Goal: Task Accomplishment & Management: Use online tool/utility

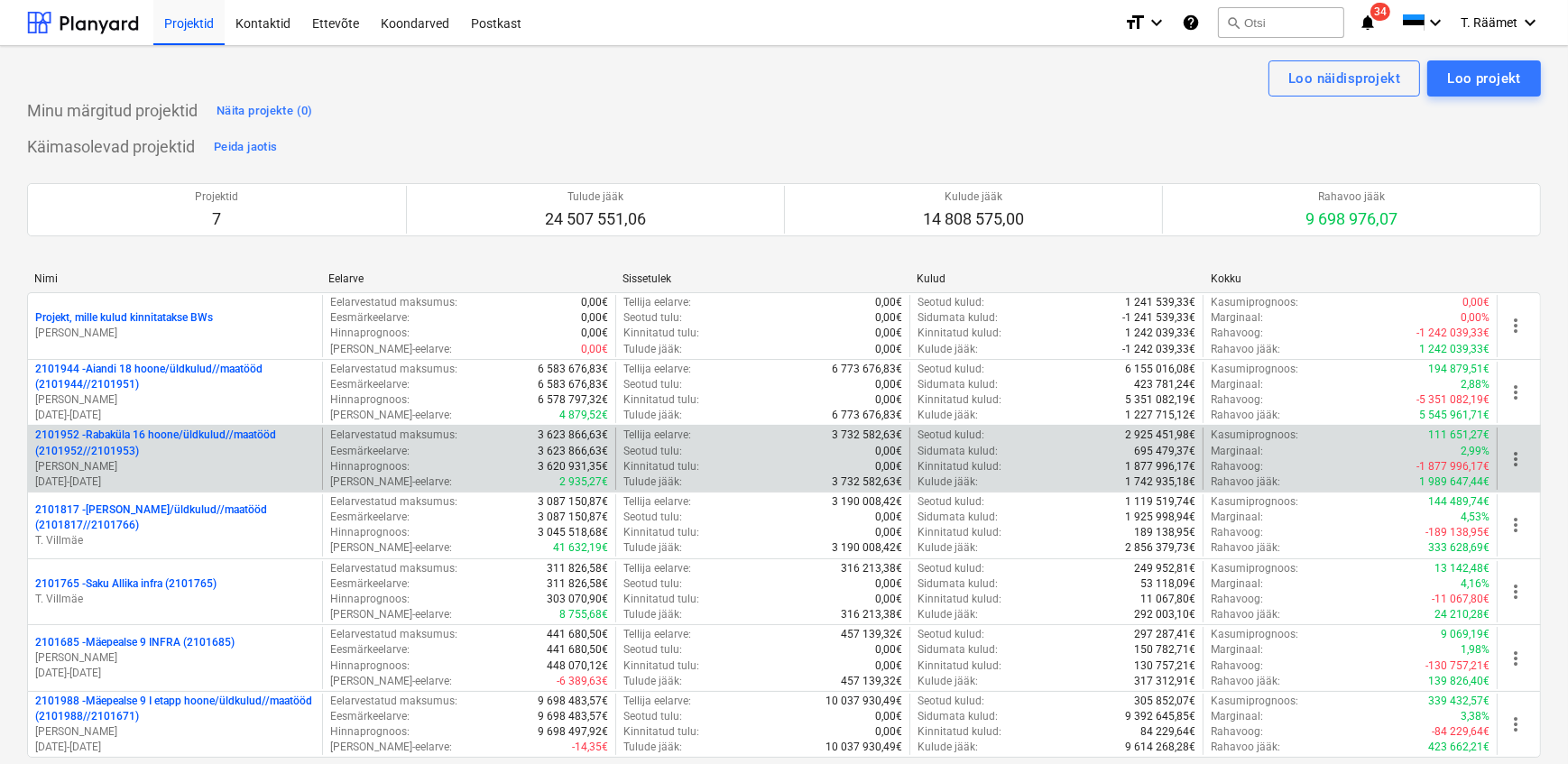
scroll to position [3519, 0]
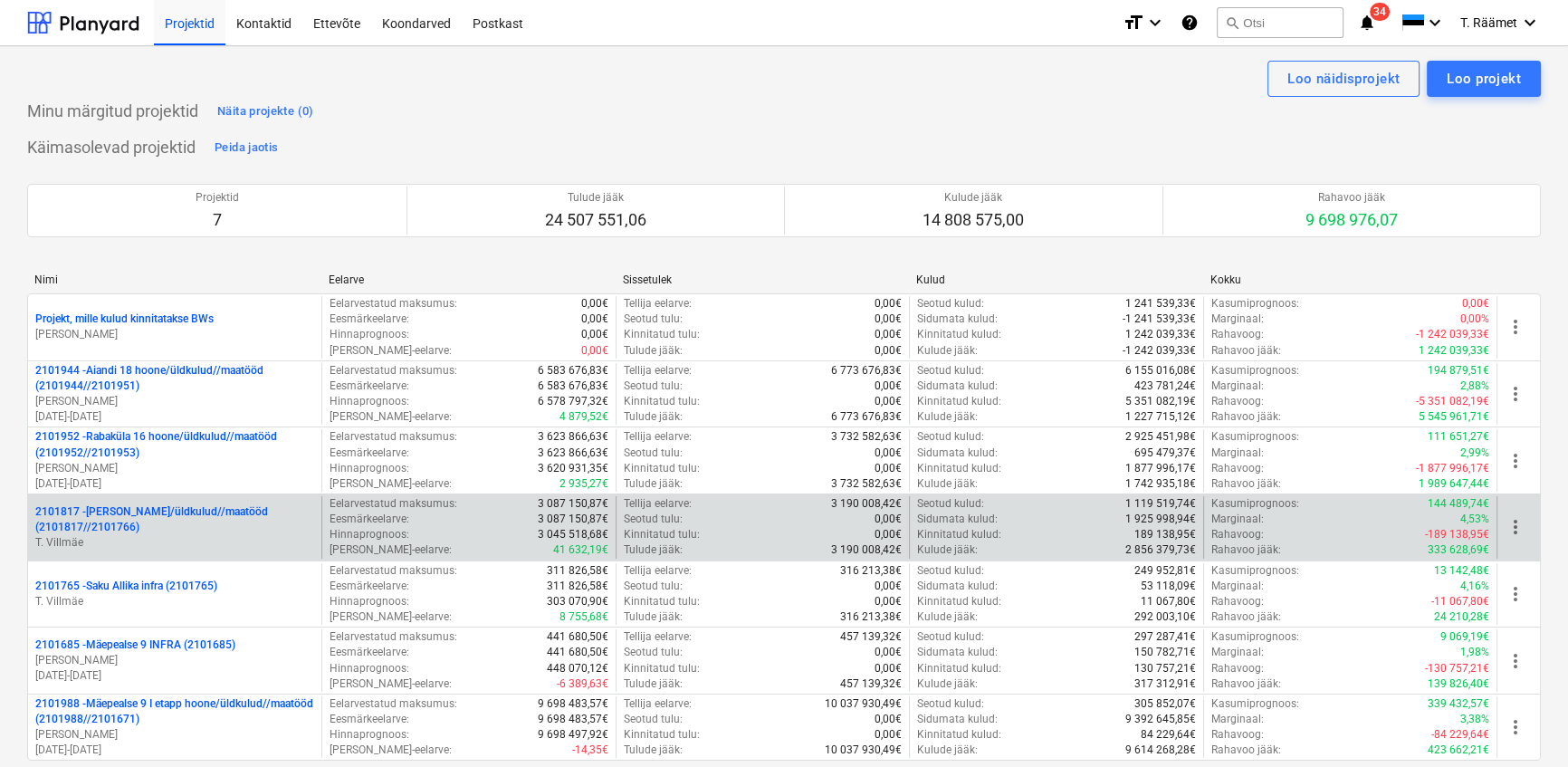
click at [90, 511] on p "2101817 - [PERSON_NAME]/üldkulud//maatööd (2101817//2101766)" at bounding box center [175, 520] width 279 height 31
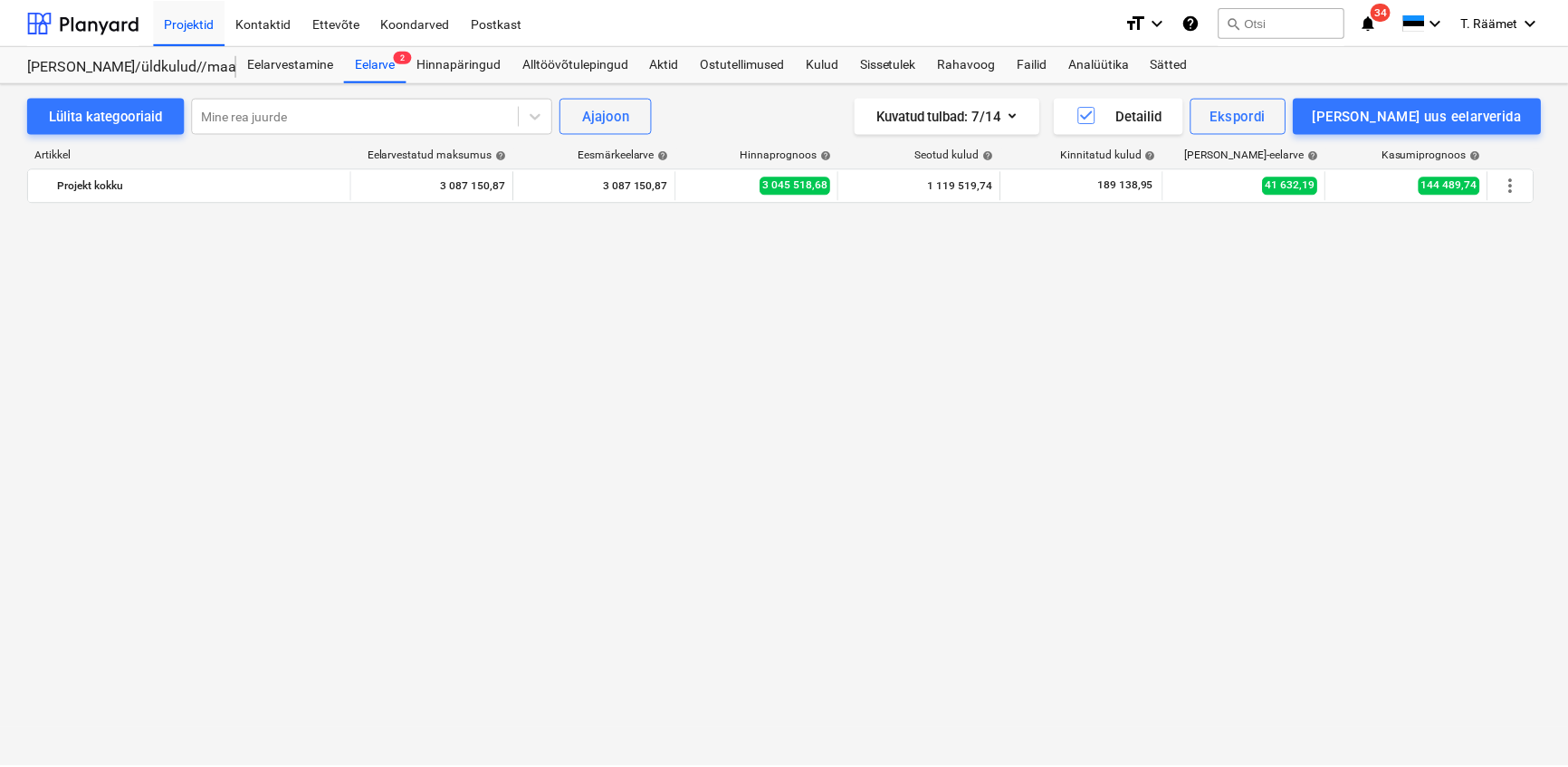
scroll to position [1661, 0]
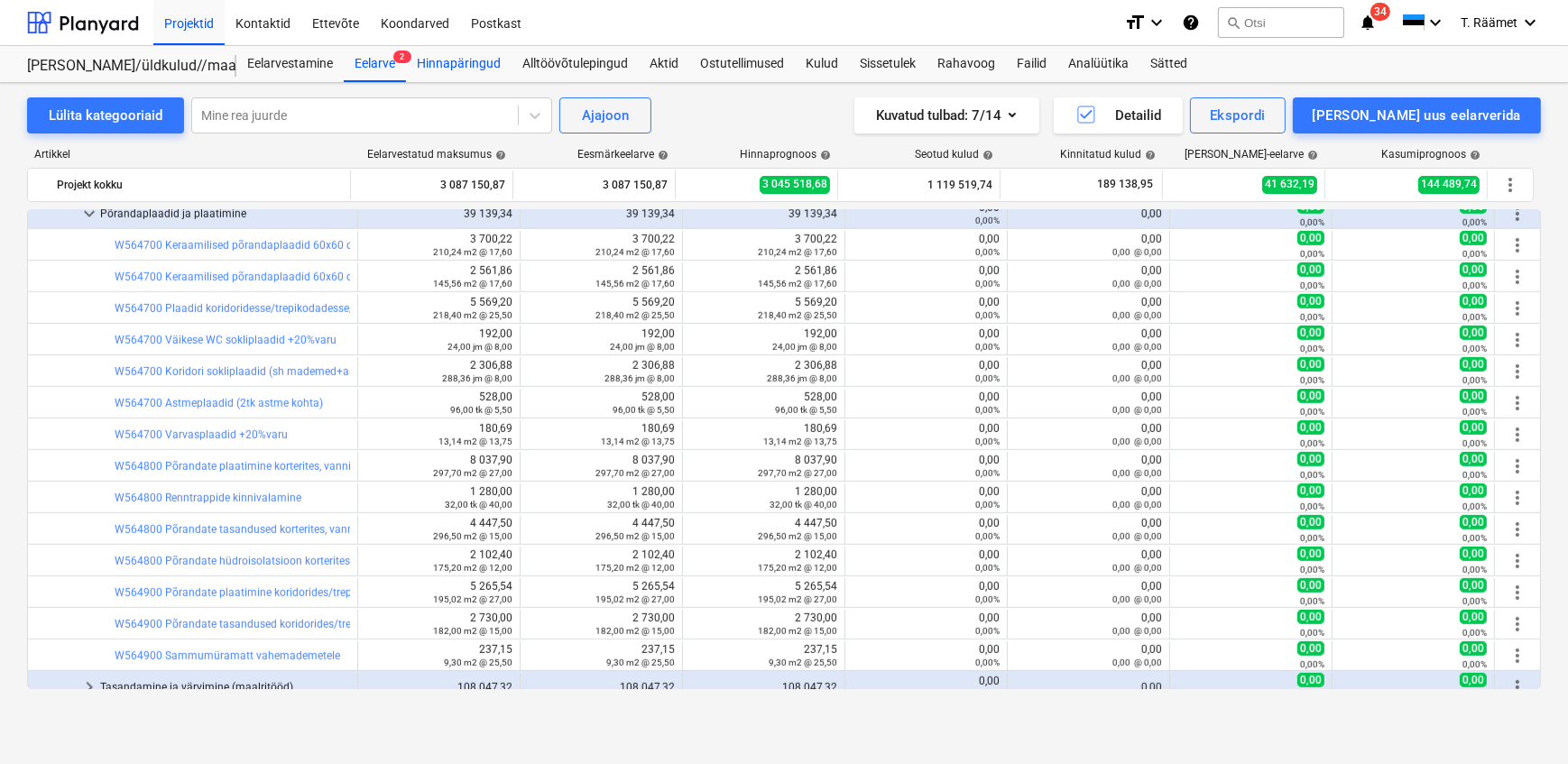
click at [474, 65] on div "Hinnapäringud" at bounding box center [459, 64] width 105 height 36
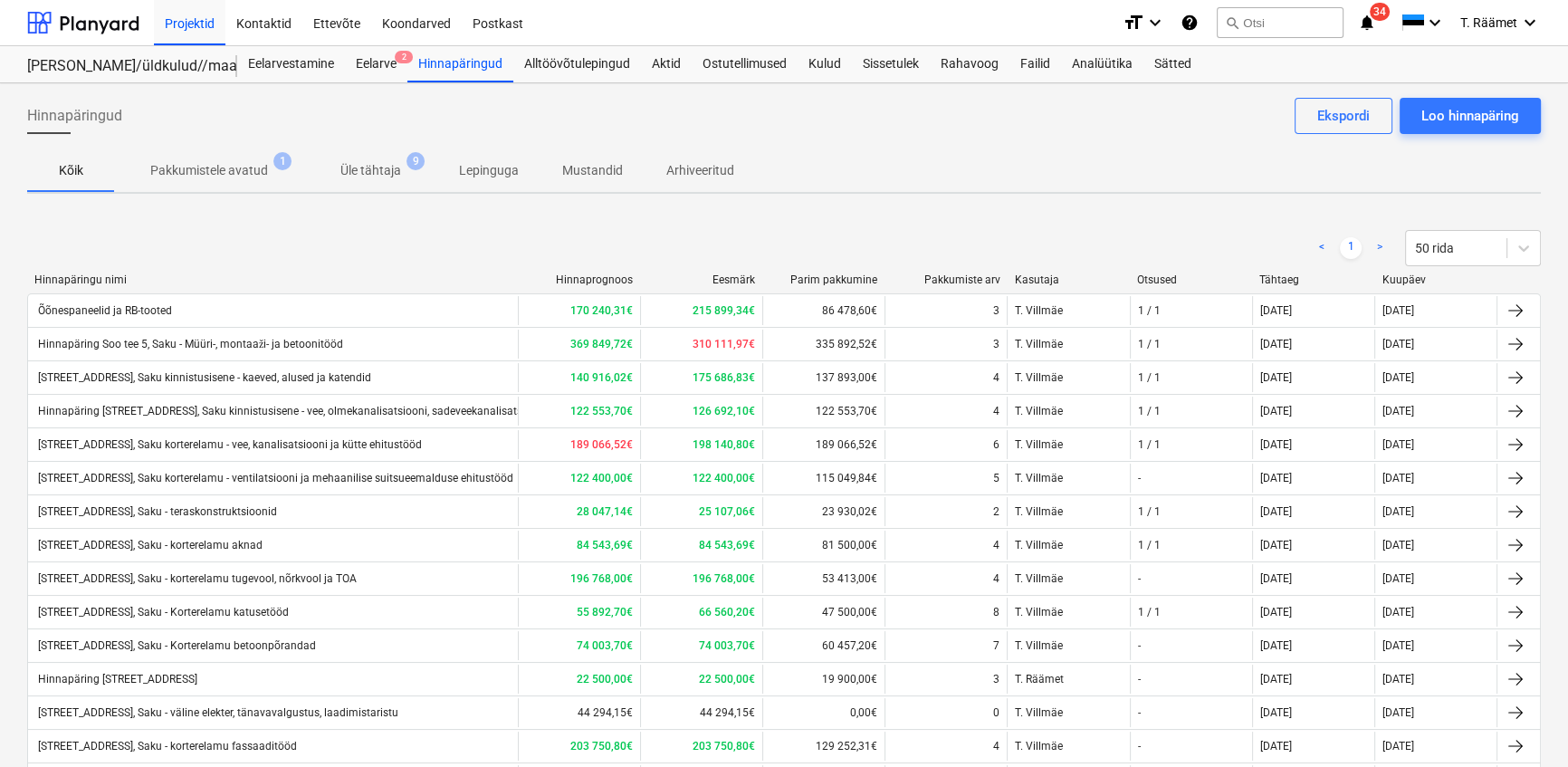
click at [155, 679] on div "Hinnapäring [STREET_ADDRESS]" at bounding box center [116, 679] width 162 height 12
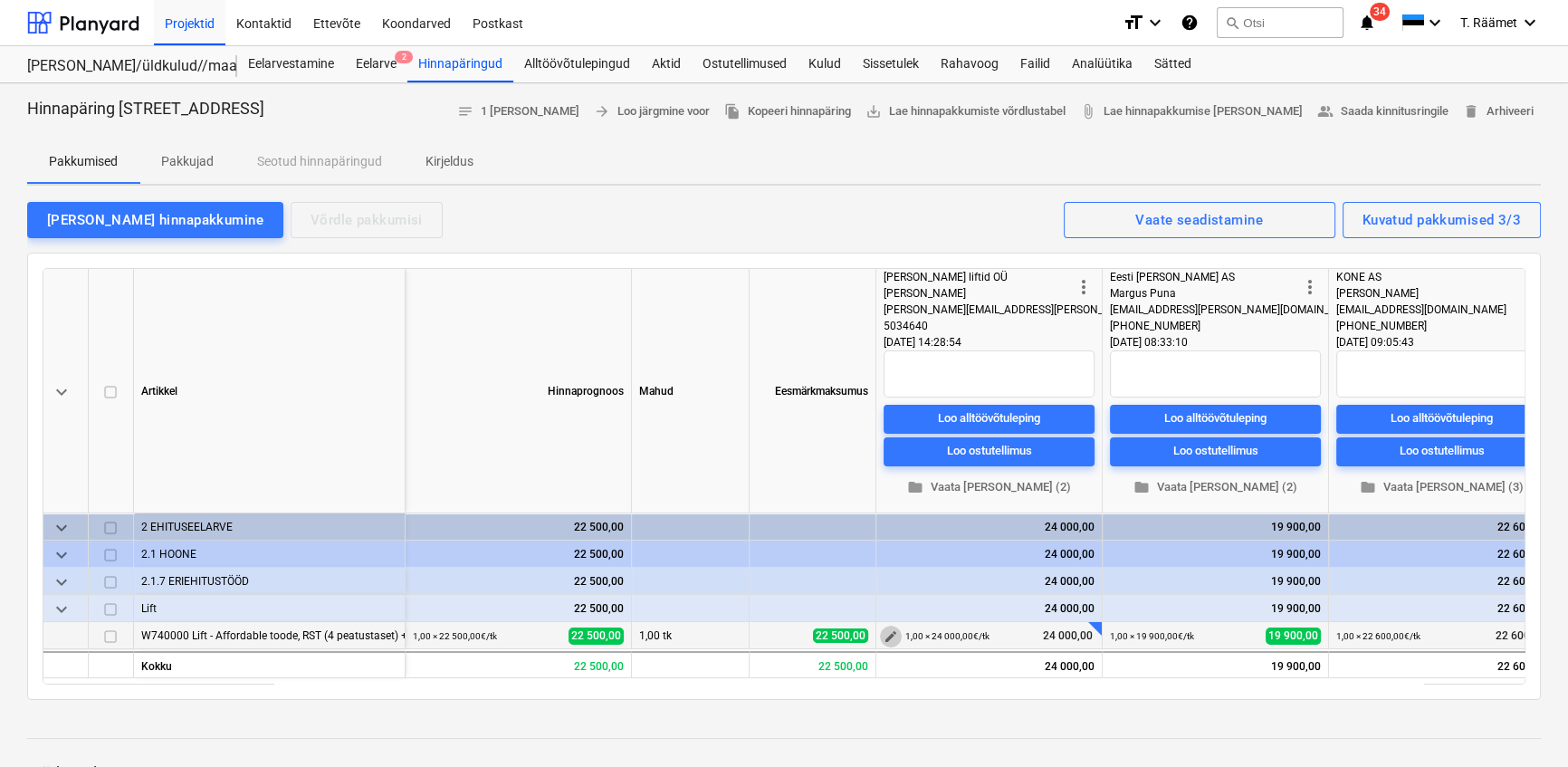
click at [894, 634] on span "edit" at bounding box center [890, 636] width 14 height 14
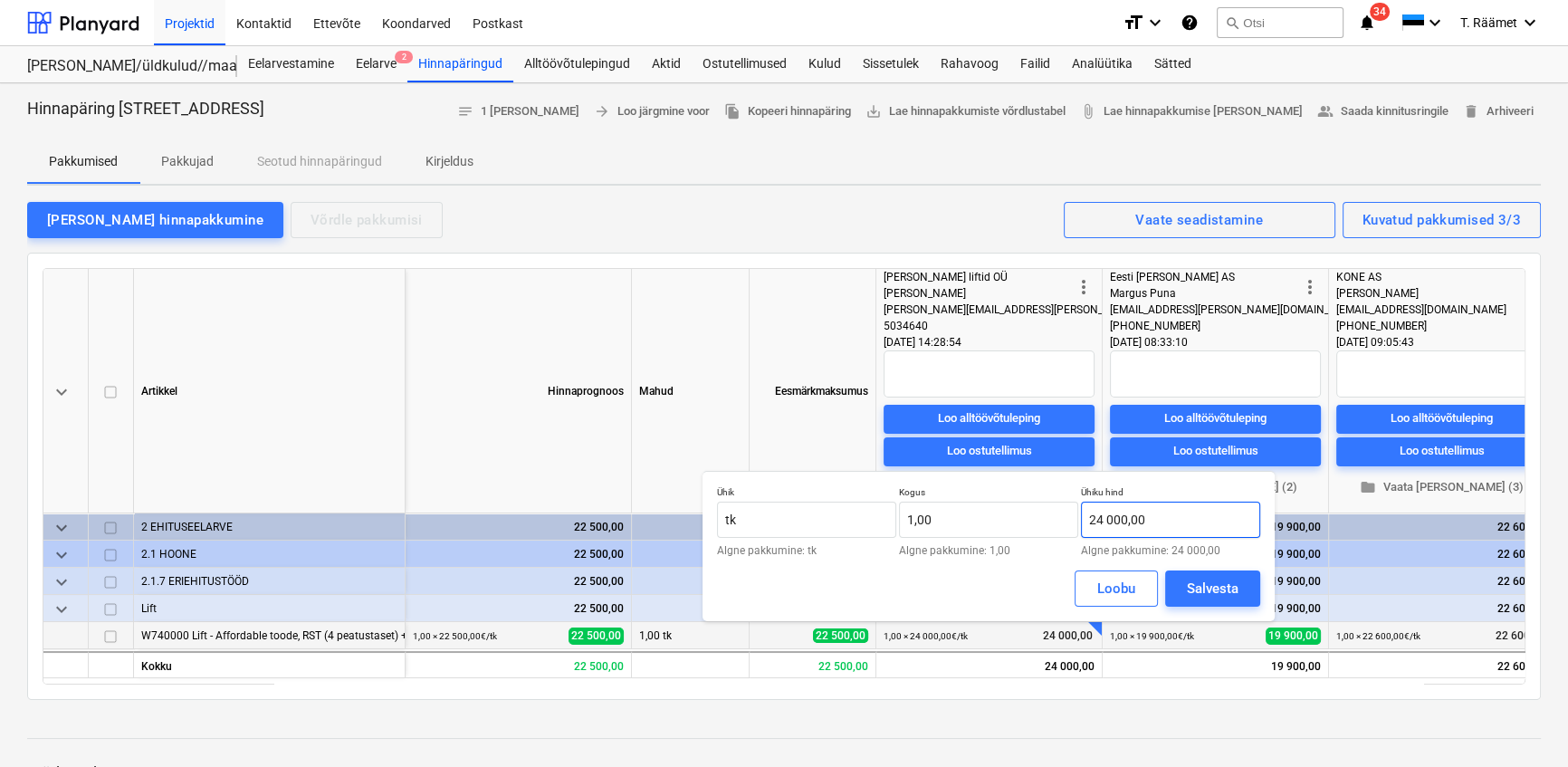
type input "24000"
type textarea "0"
drag, startPoint x: 1164, startPoint y: 512, endPoint x: 1117, endPoint y: 515, distance: 47.1
click at [1117, 515] on input "24000" at bounding box center [1170, 520] width 180 height 37
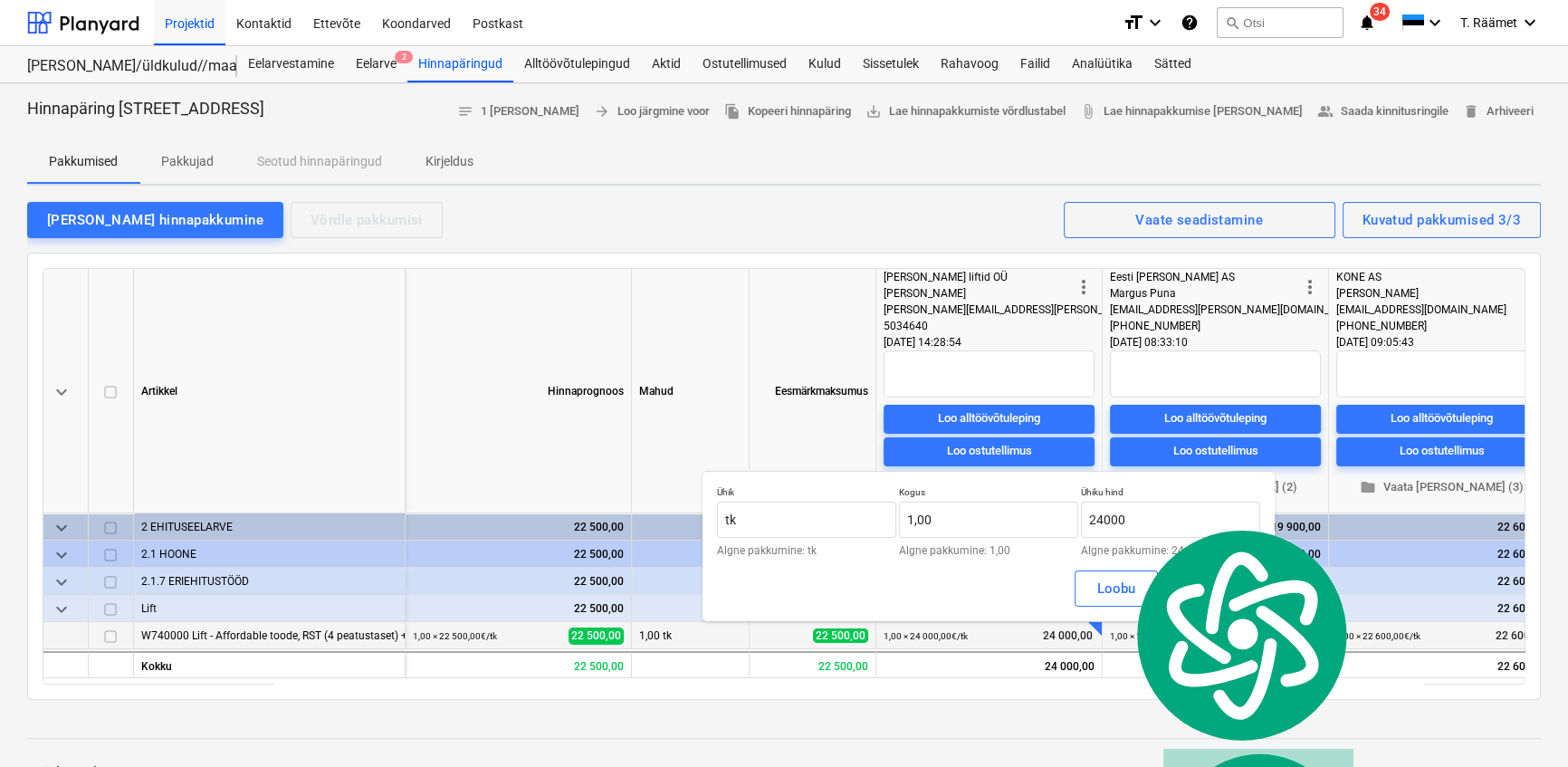
type input "24 000,00"
click at [991, 715] on div at bounding box center [783, 721] width 1513 height 14
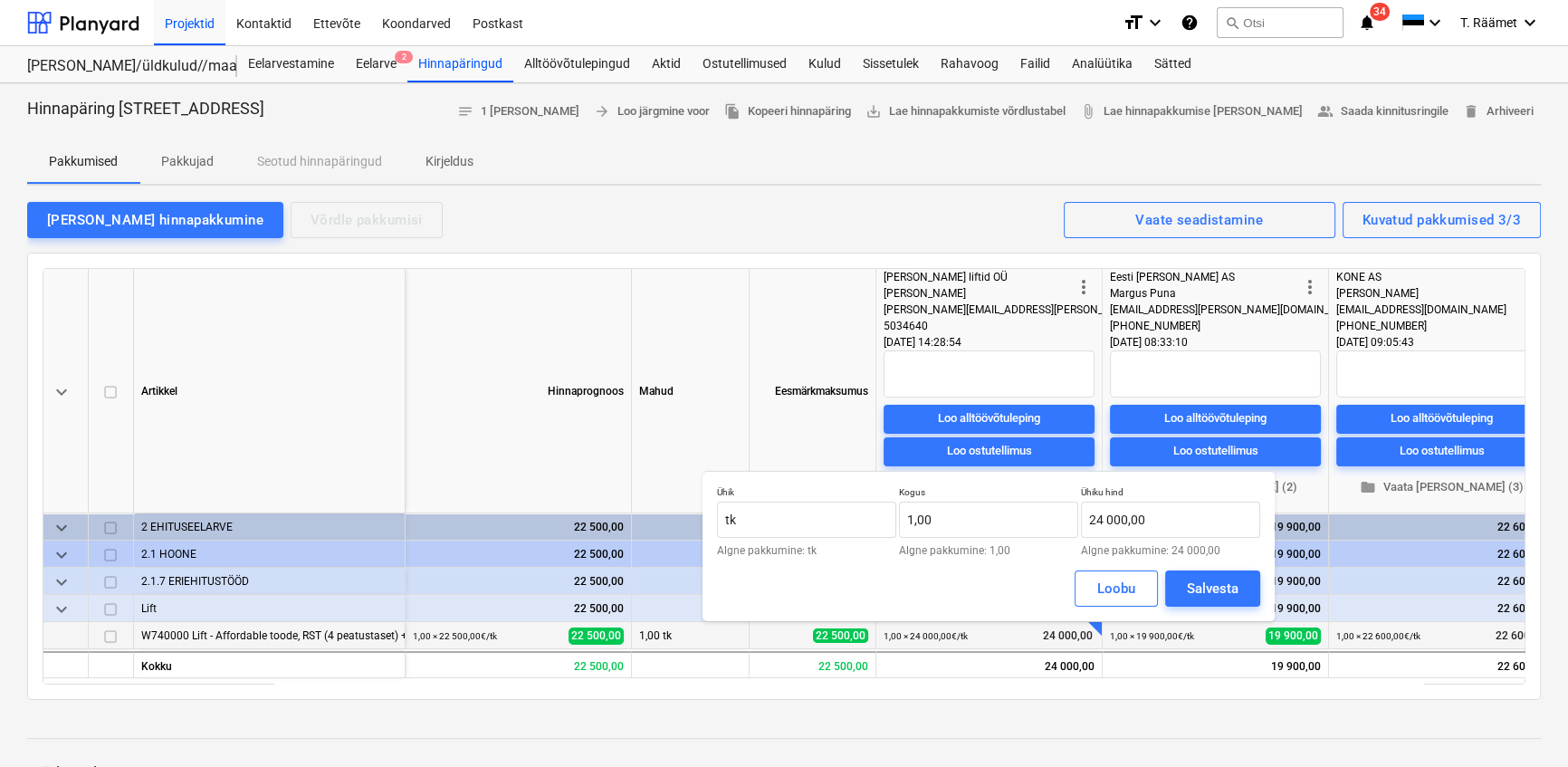
click at [698, 717] on div at bounding box center [783, 721] width 1513 height 14
click at [1127, 585] on div "Loobu" at bounding box center [1116, 588] width 38 height 23
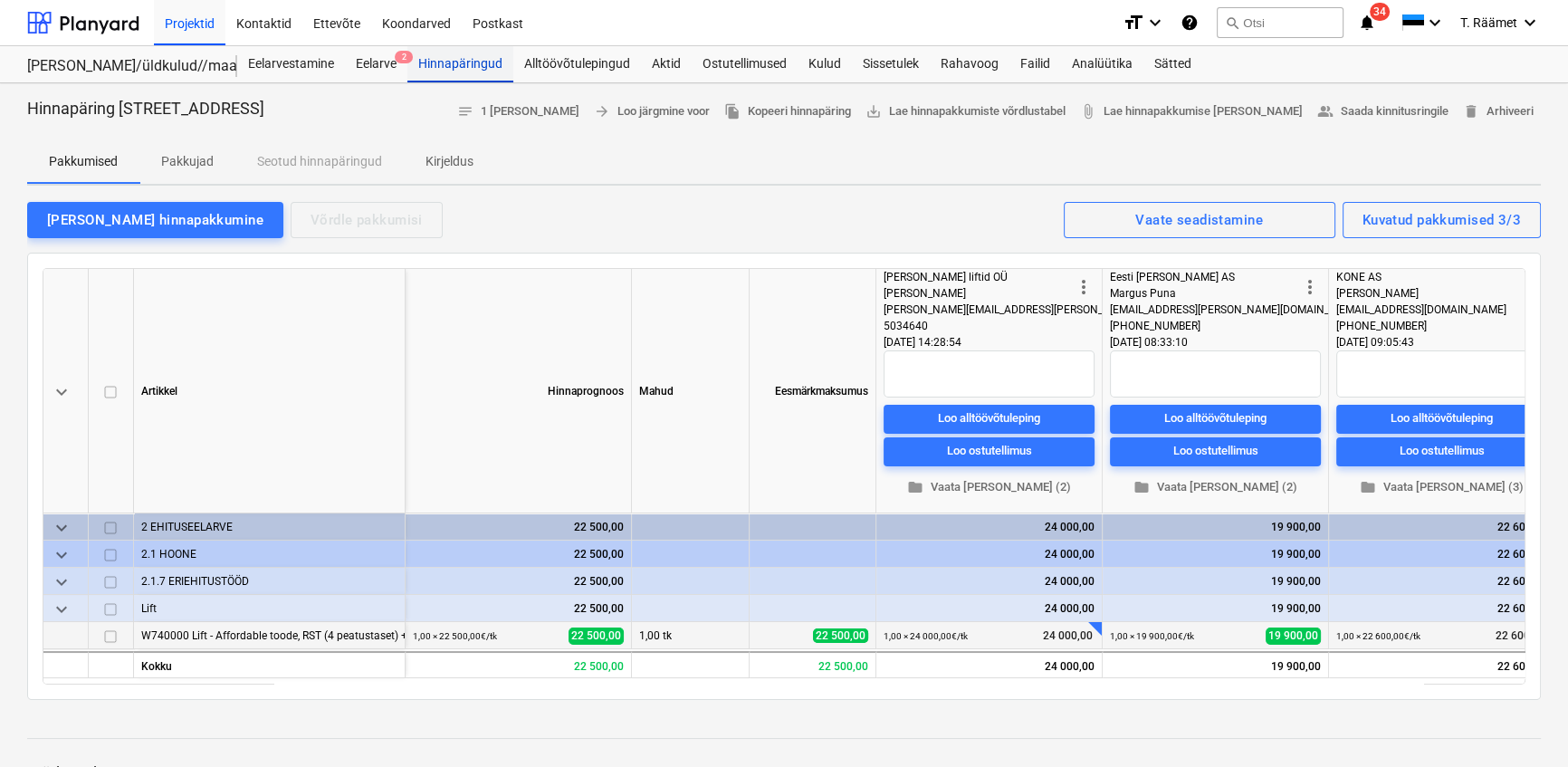
click at [474, 70] on div "Hinnapäringud" at bounding box center [460, 64] width 106 height 37
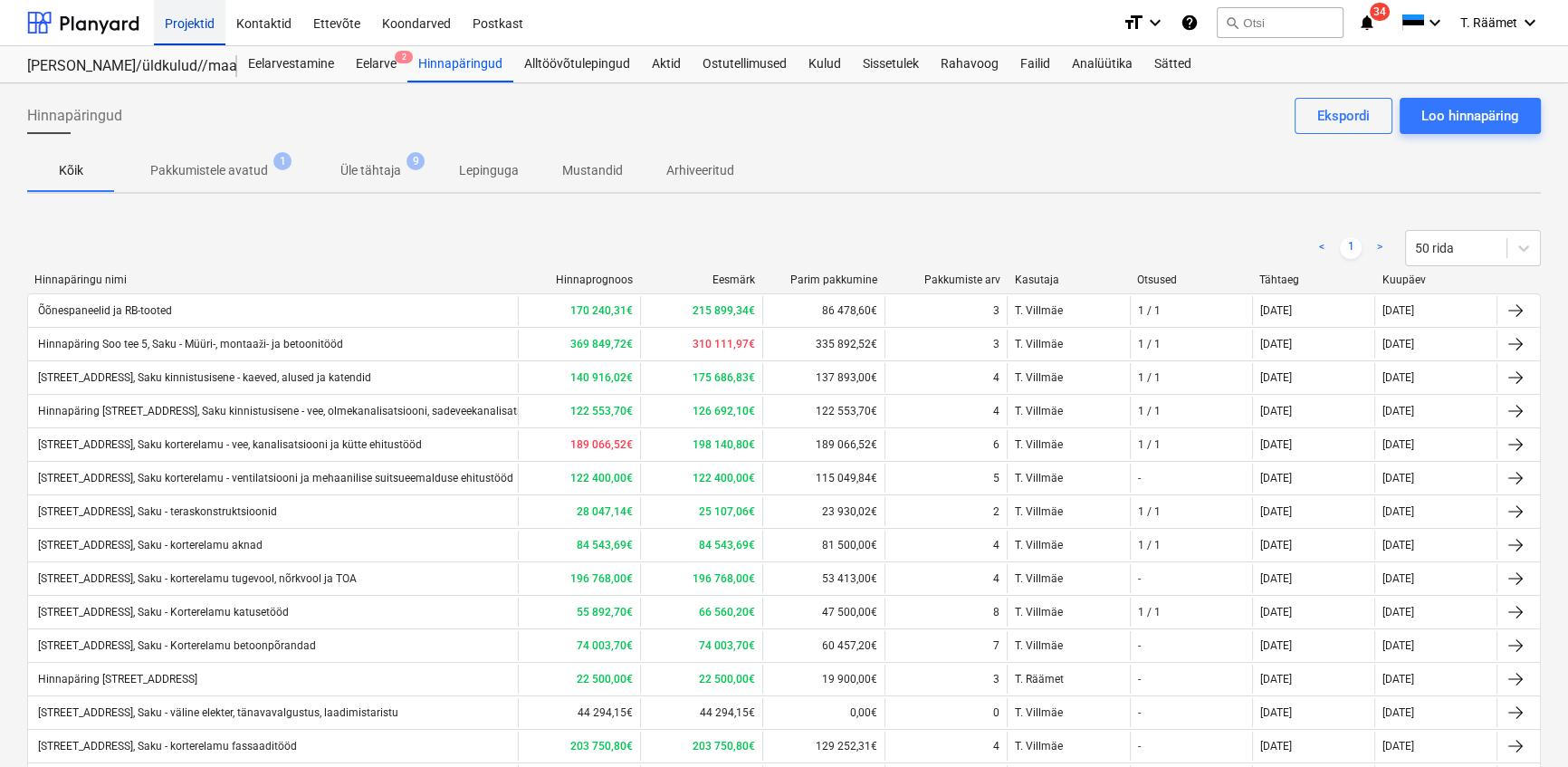
click at [192, 20] on div "Projektid" at bounding box center [189, 22] width 71 height 46
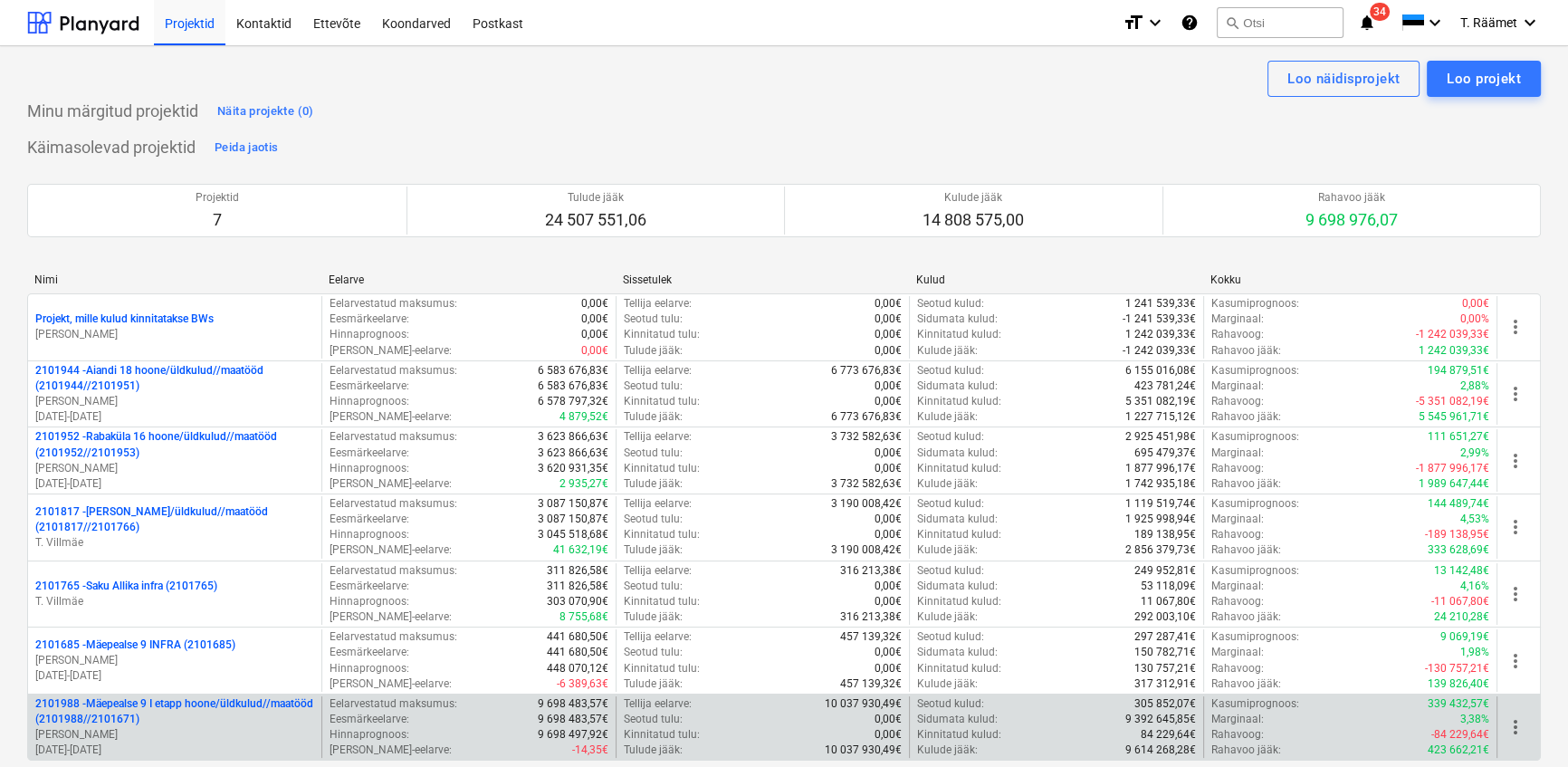
click at [139, 705] on p "2101988 - Mäepealse 9 I etapp hoone/üldkulud//maatööd (2101988//2101671)" at bounding box center [175, 711] width 279 height 31
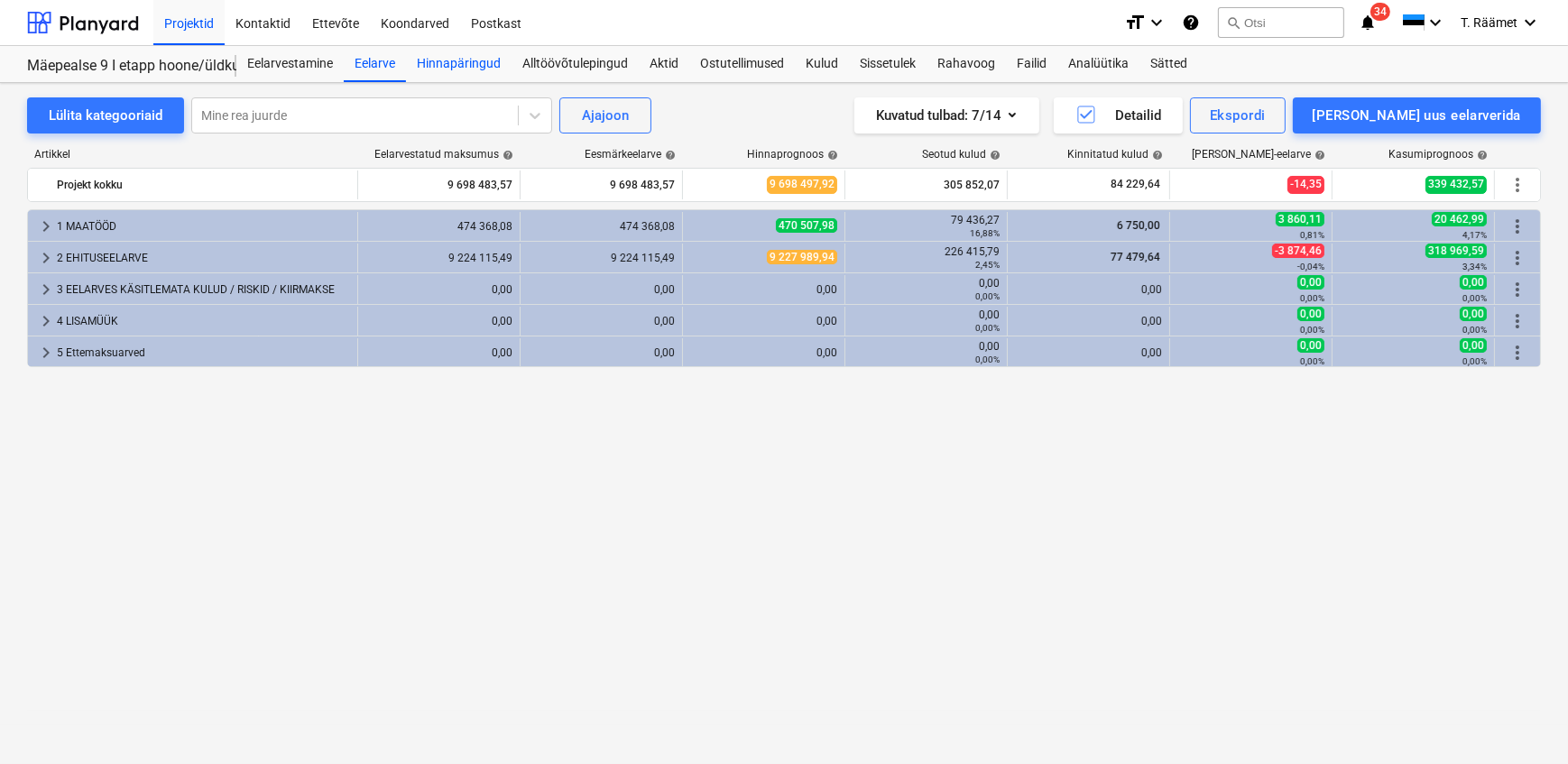
click at [459, 68] on div "Hinnapäringud" at bounding box center [459, 64] width 105 height 36
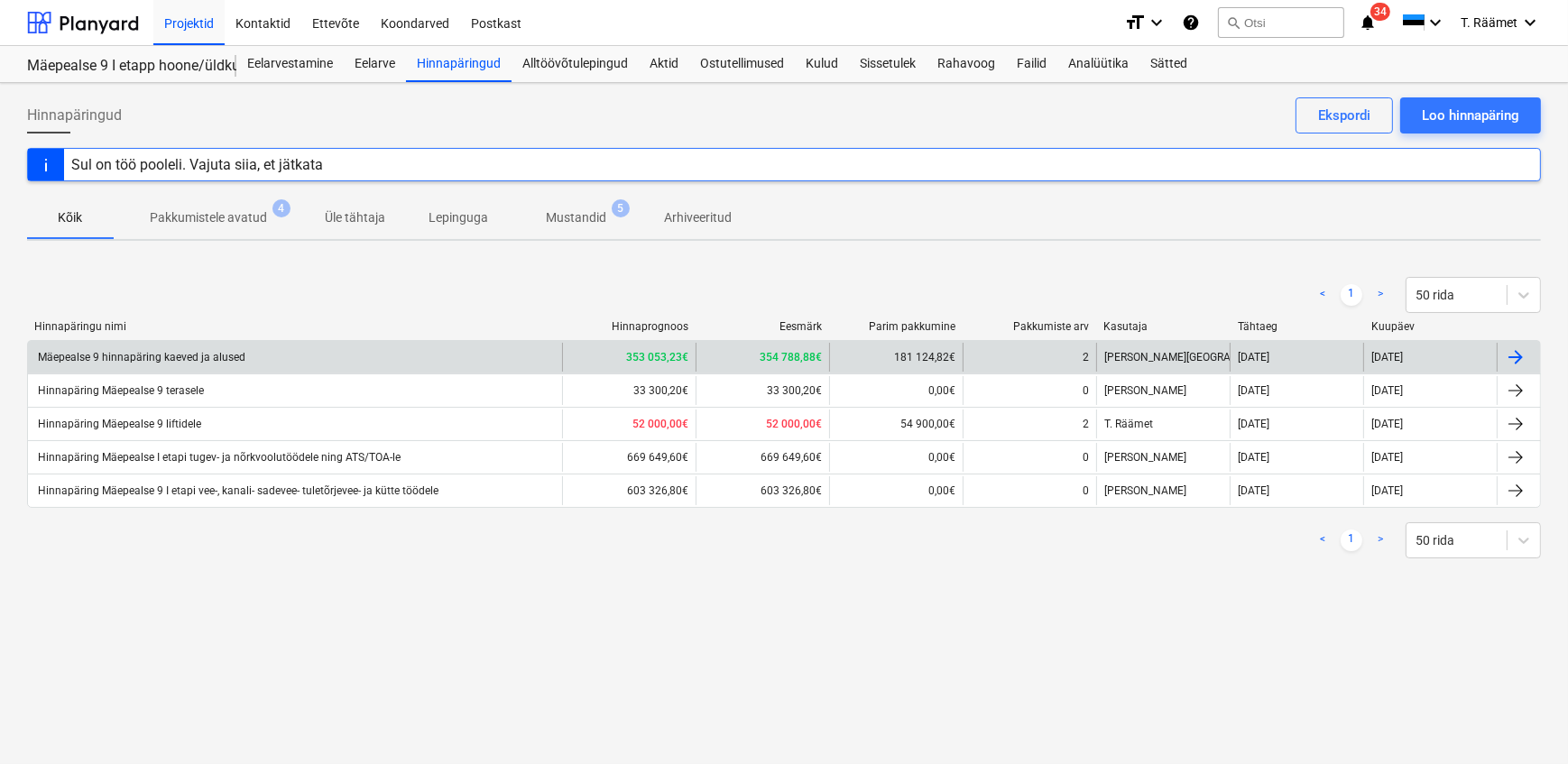
click at [197, 351] on div "Mäepealse 9 hinnapäring kaeved ja alused" at bounding box center [140, 356] width 210 height 12
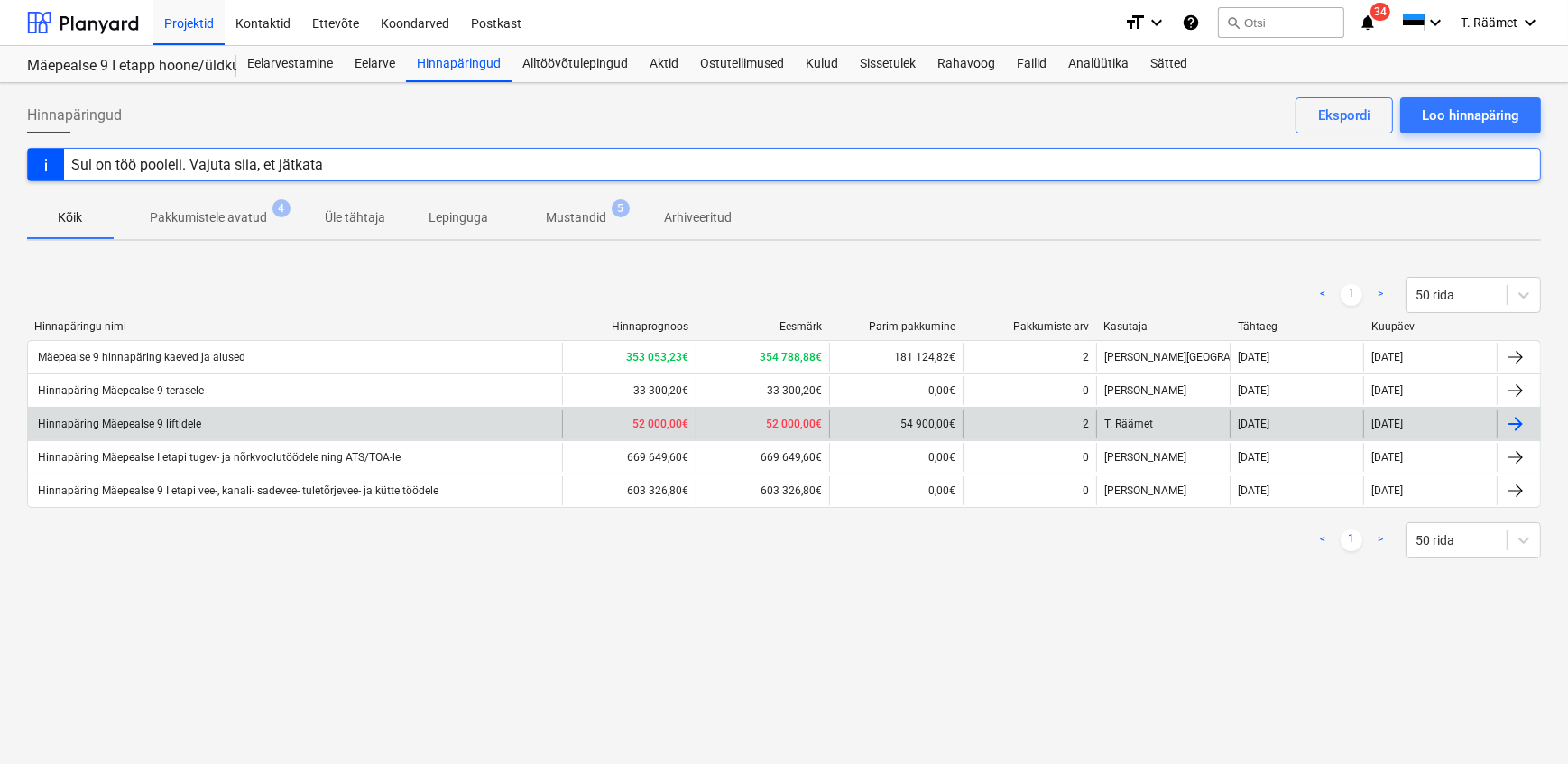
click at [178, 426] on div "Hinnapäring Mäepealse 9 liftidele" at bounding box center [118, 423] width 166 height 12
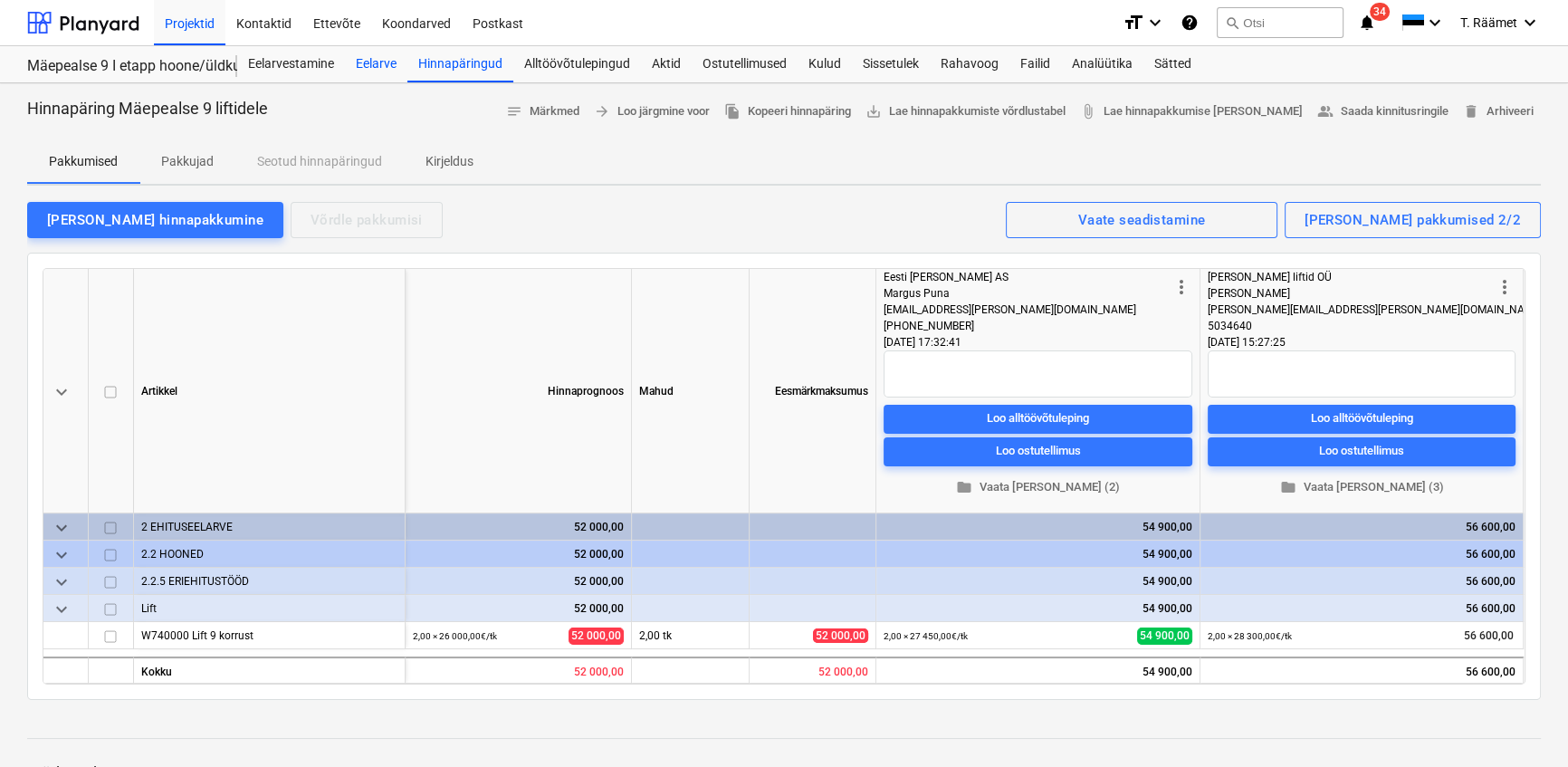
click at [380, 67] on div "Eelarve" at bounding box center [376, 64] width 62 height 37
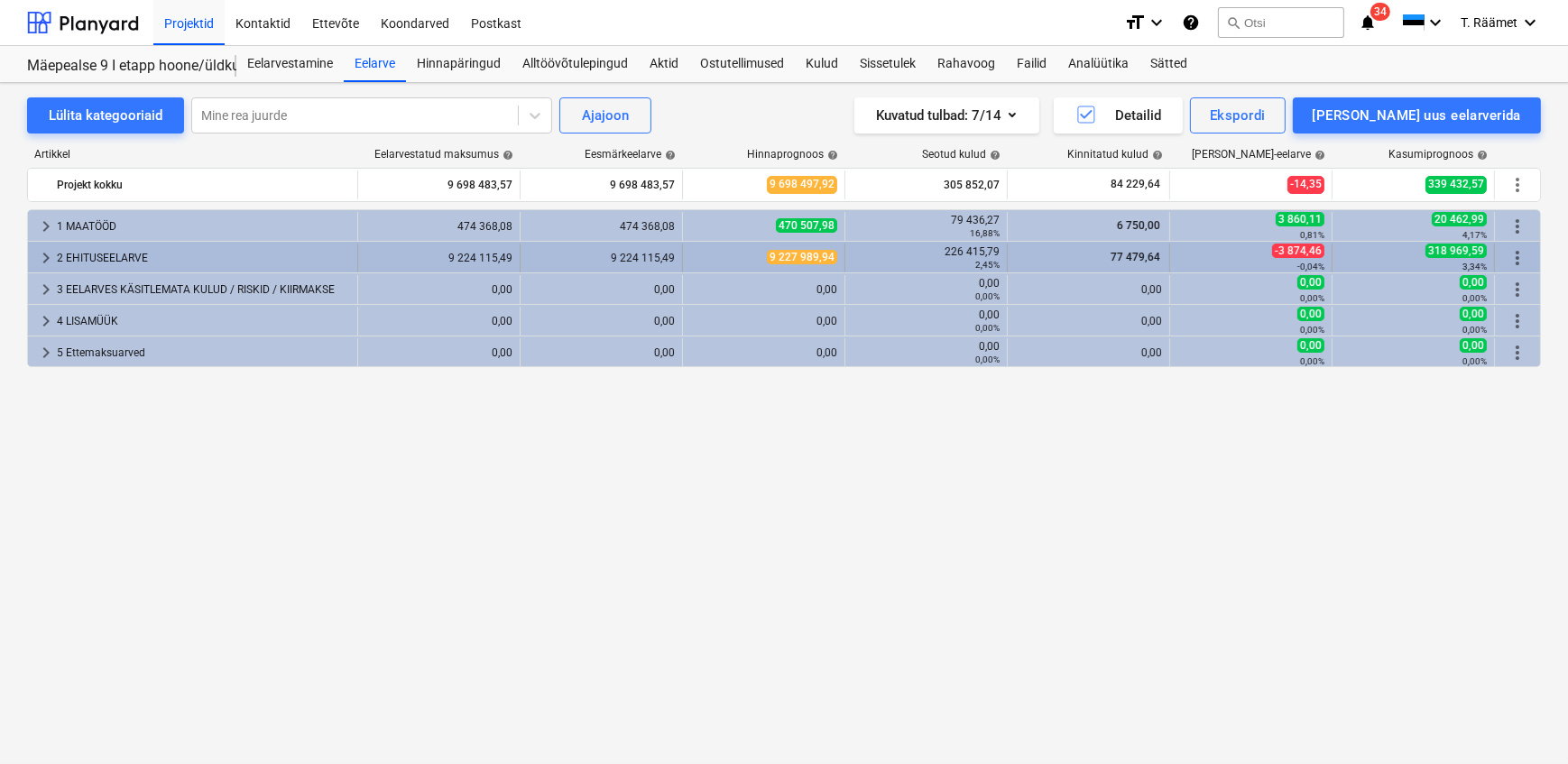
click at [76, 253] on div "2 EHITUSEELARVE" at bounding box center [203, 258] width 293 height 29
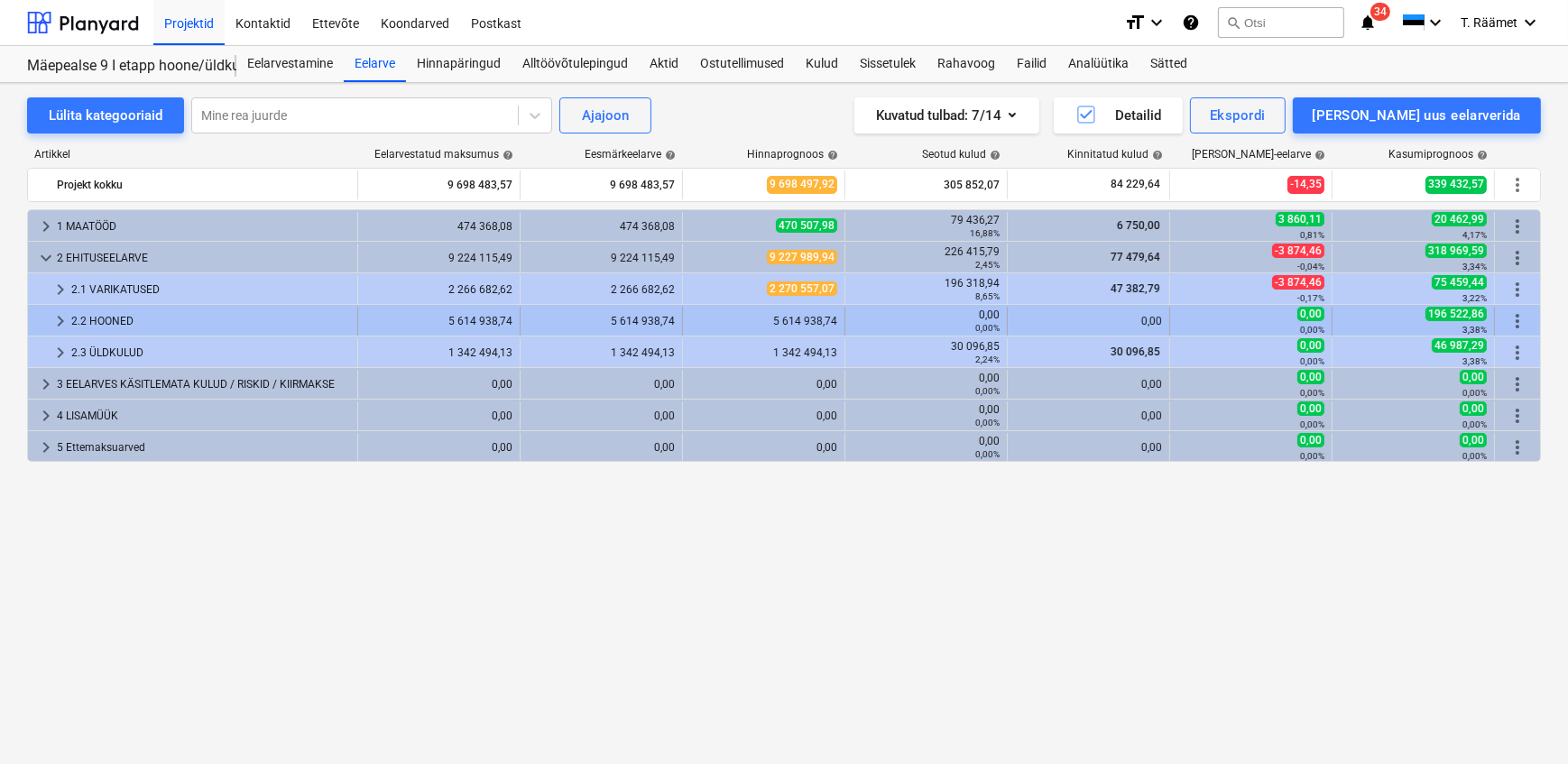
click at [102, 317] on div "2.2 HOONED" at bounding box center [210, 321] width 279 height 29
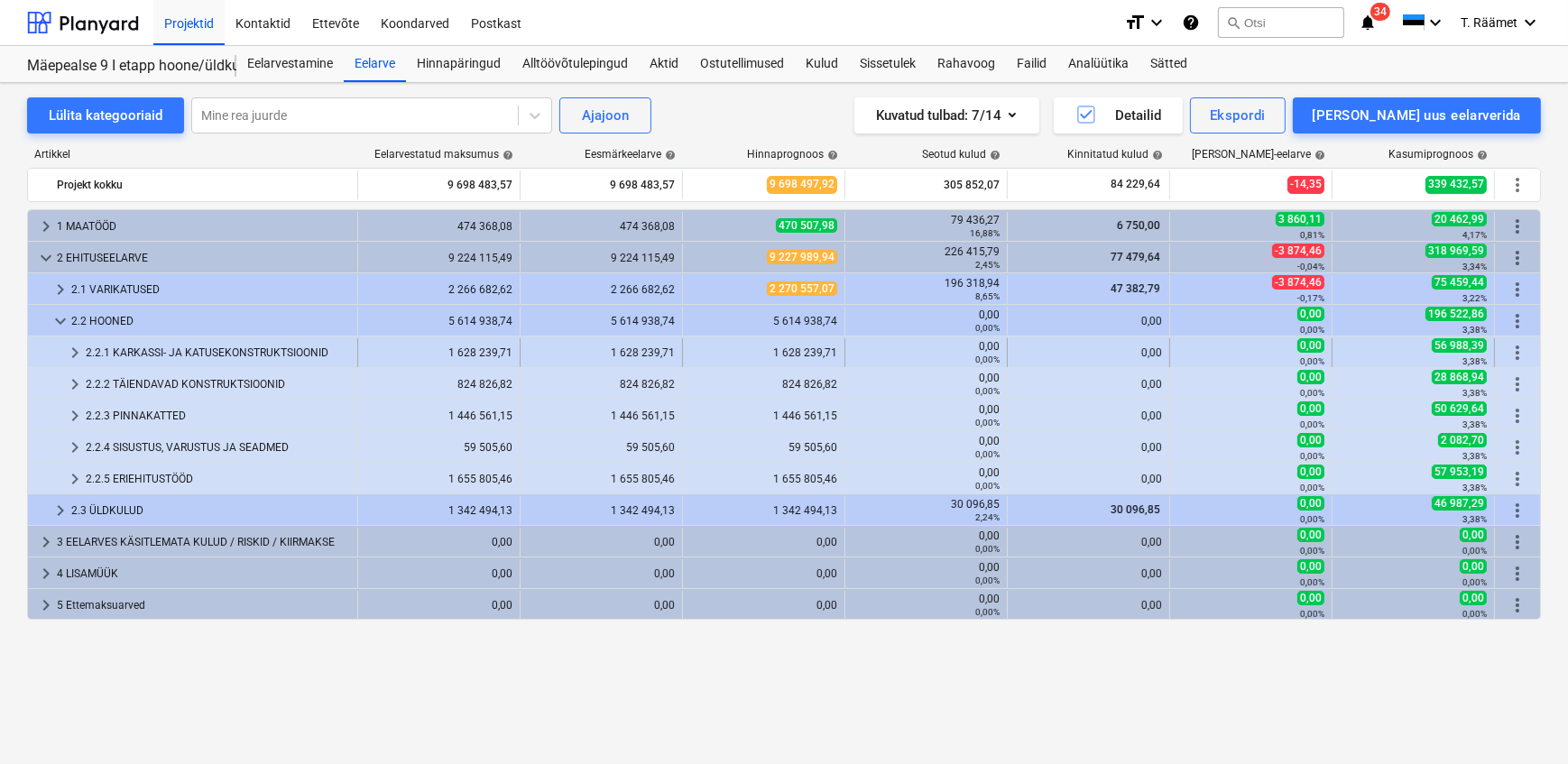
click at [78, 351] on span "keyboard_arrow_right" at bounding box center [75, 352] width 22 height 22
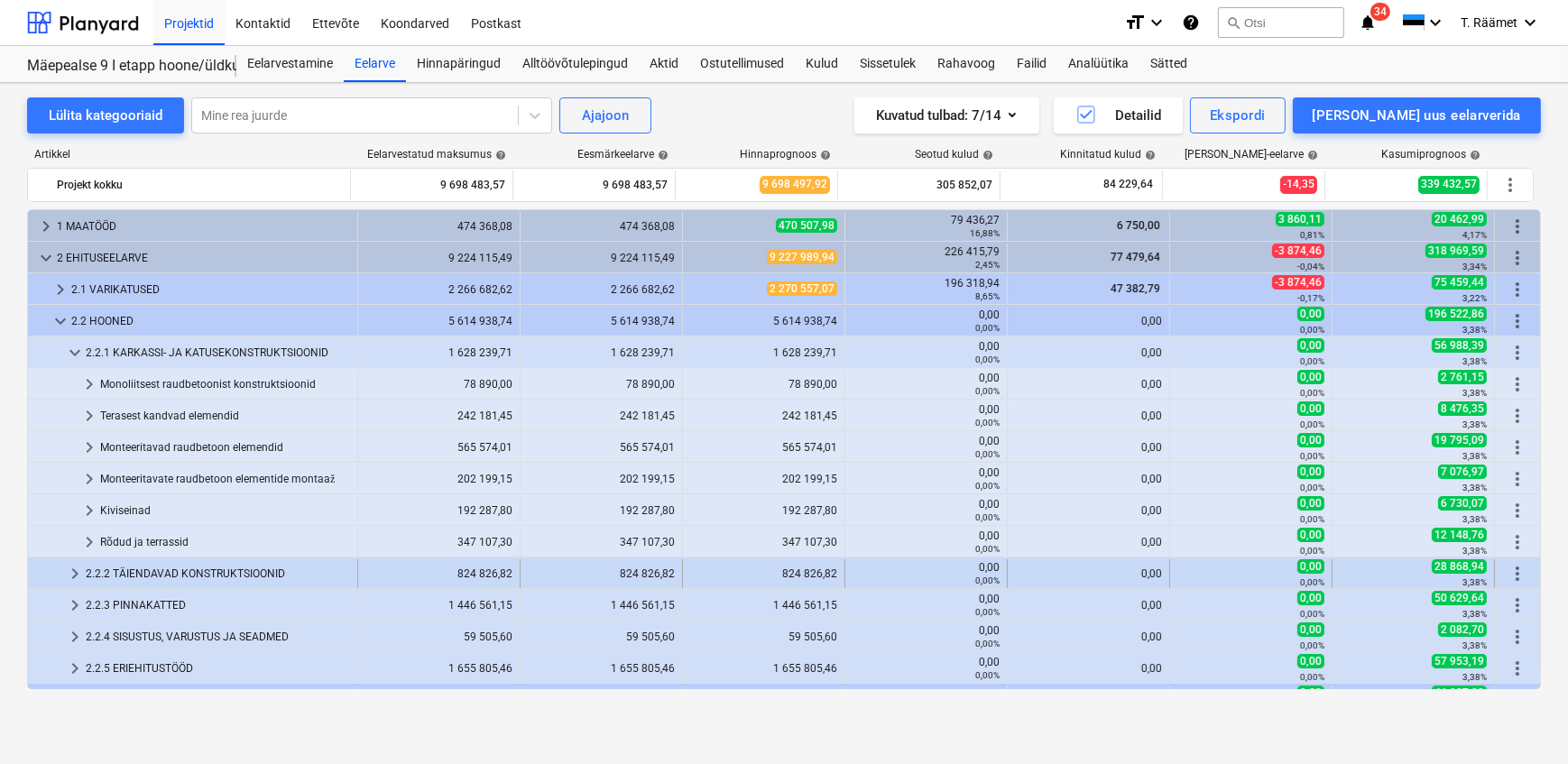
click at [69, 579] on span "keyboard_arrow_right" at bounding box center [75, 573] width 22 height 22
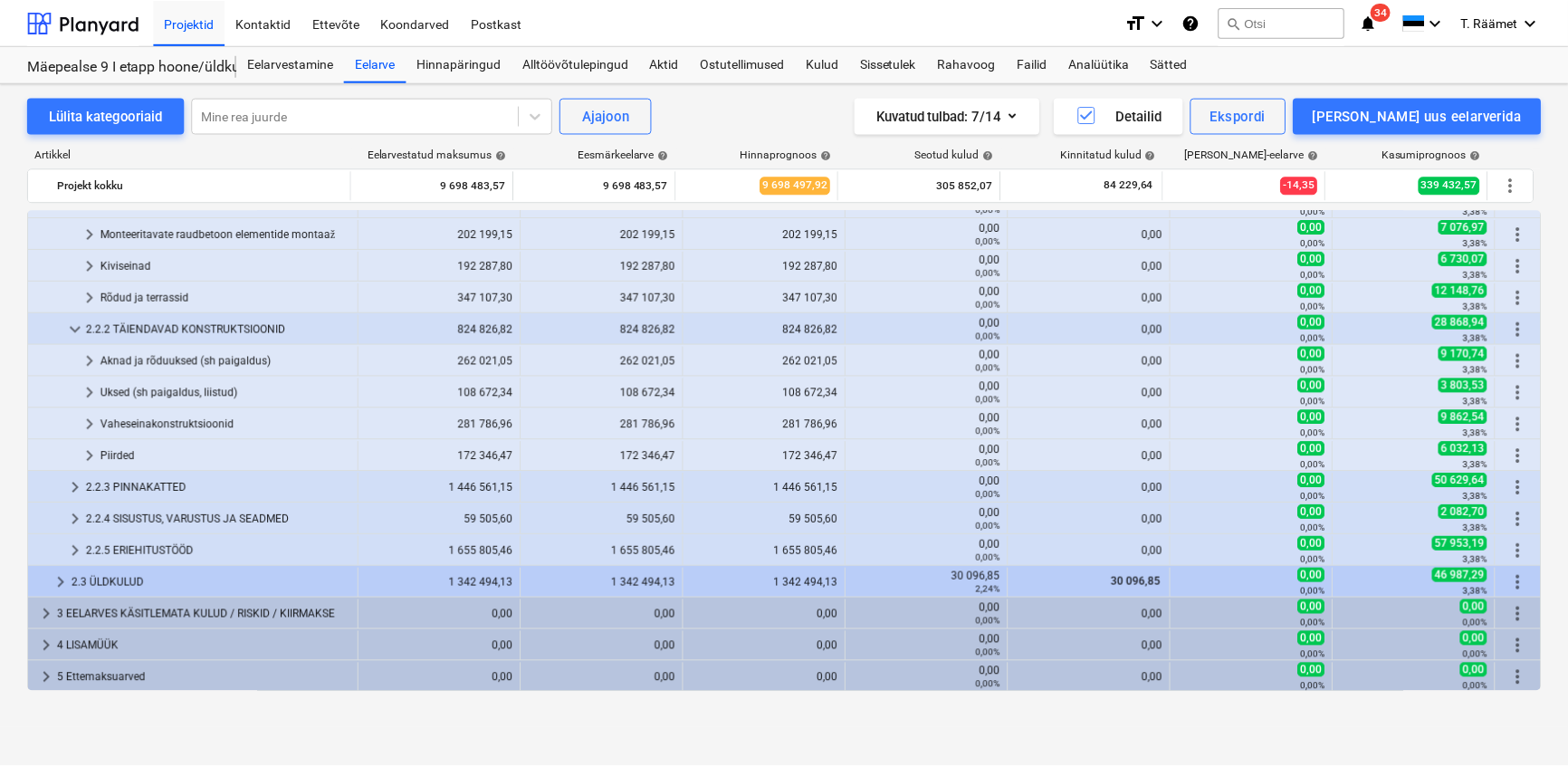
scroll to position [247, 0]
drag, startPoint x: 468, startPoint y: 62, endPoint x: 477, endPoint y: 75, distance: 15.8
click at [468, 62] on div "Hinnapäringud" at bounding box center [460, 64] width 106 height 37
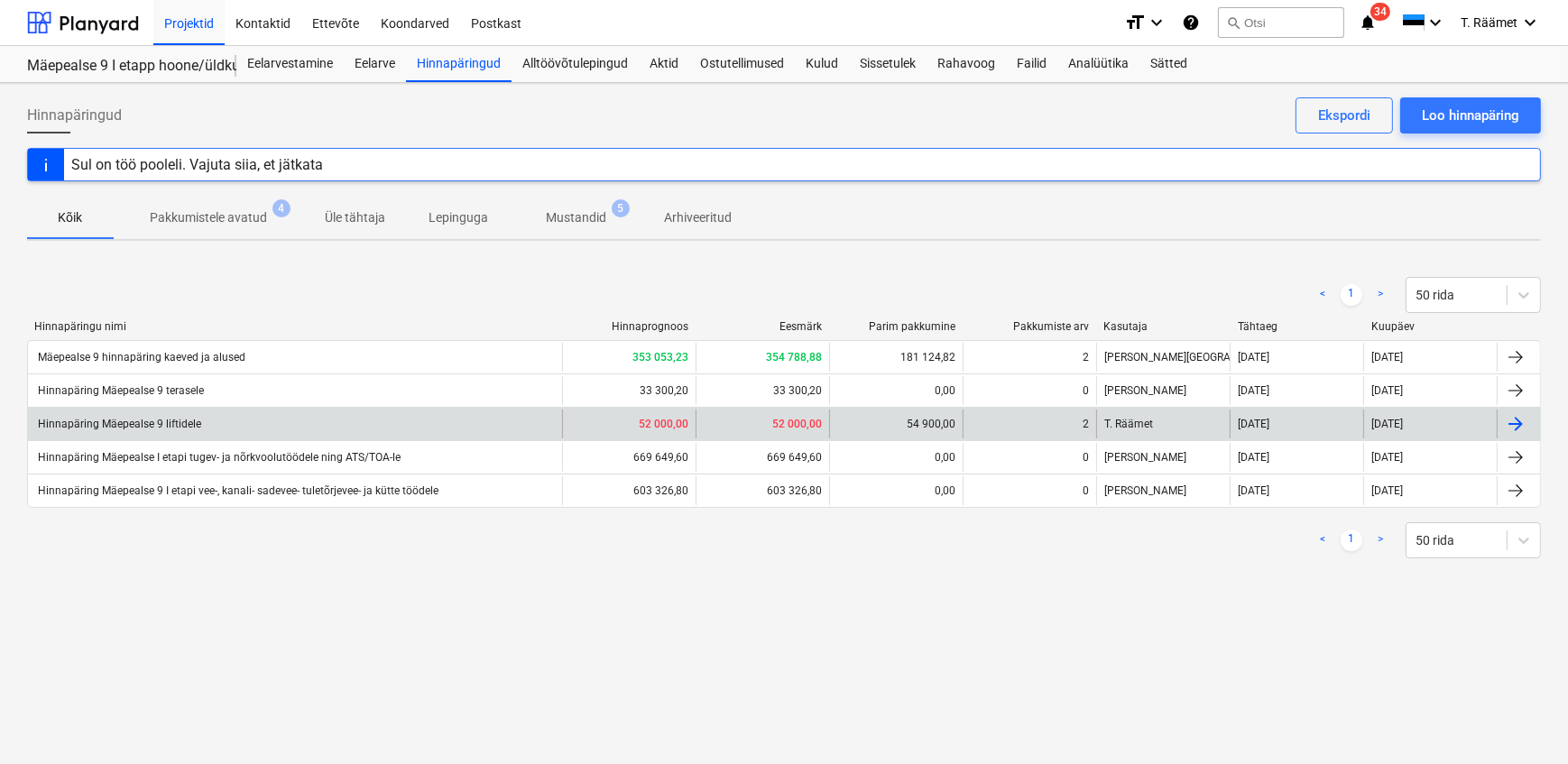
click at [219, 421] on div "Hinnapäring Mäepealse 9 liftidele" at bounding box center [295, 424] width 534 height 29
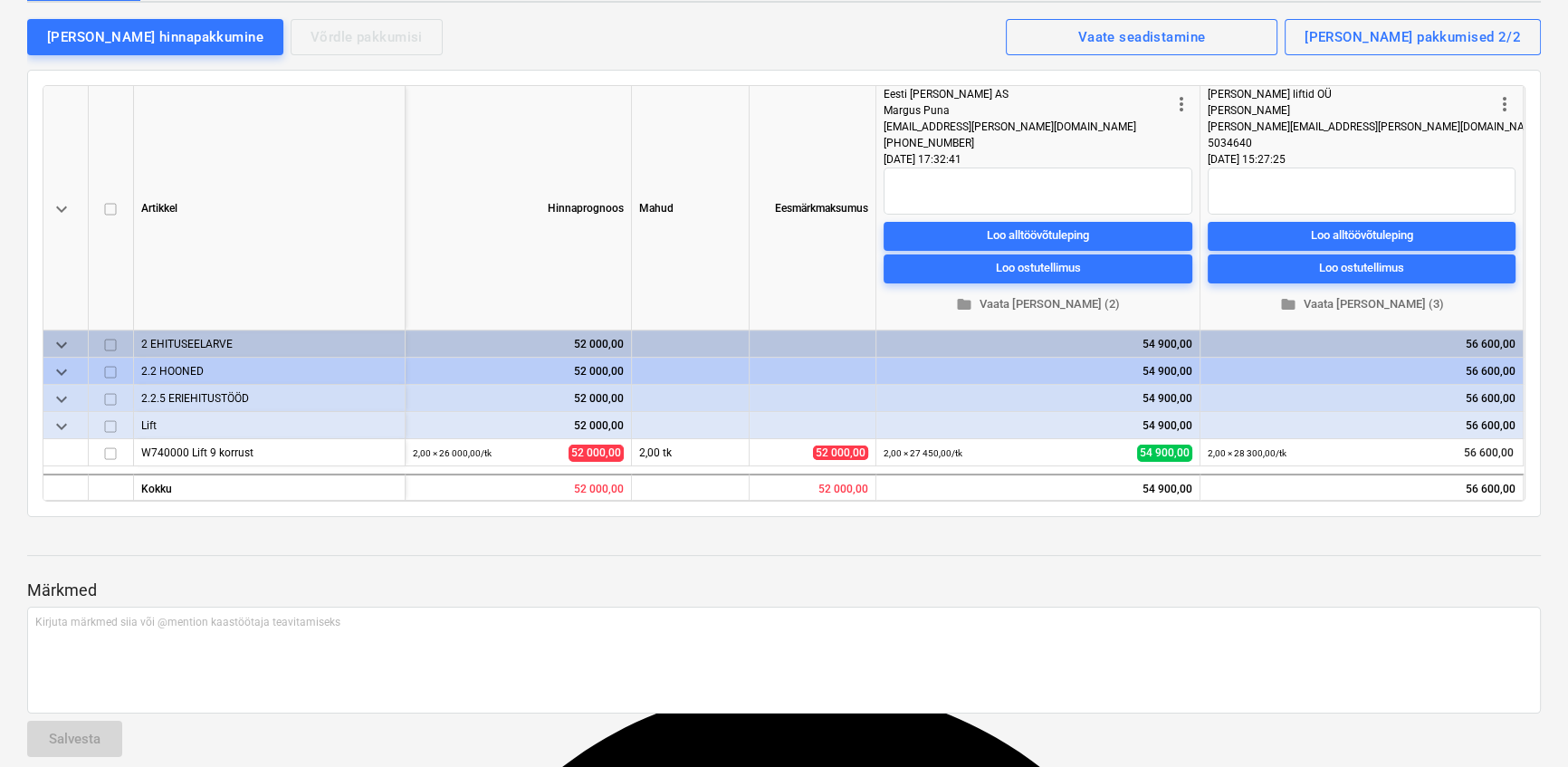
scroll to position [200, 0]
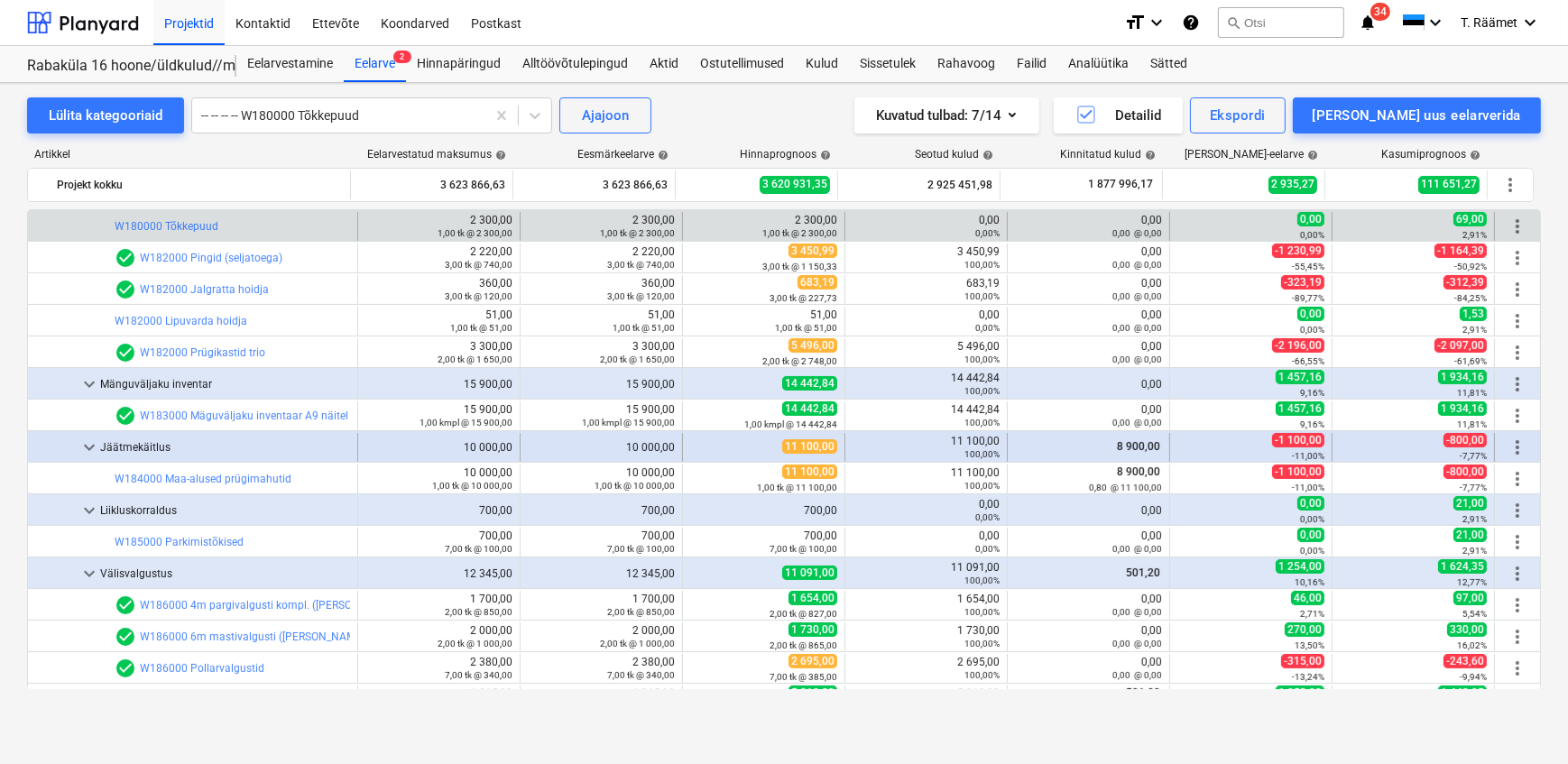
scroll to position [3519, 0]
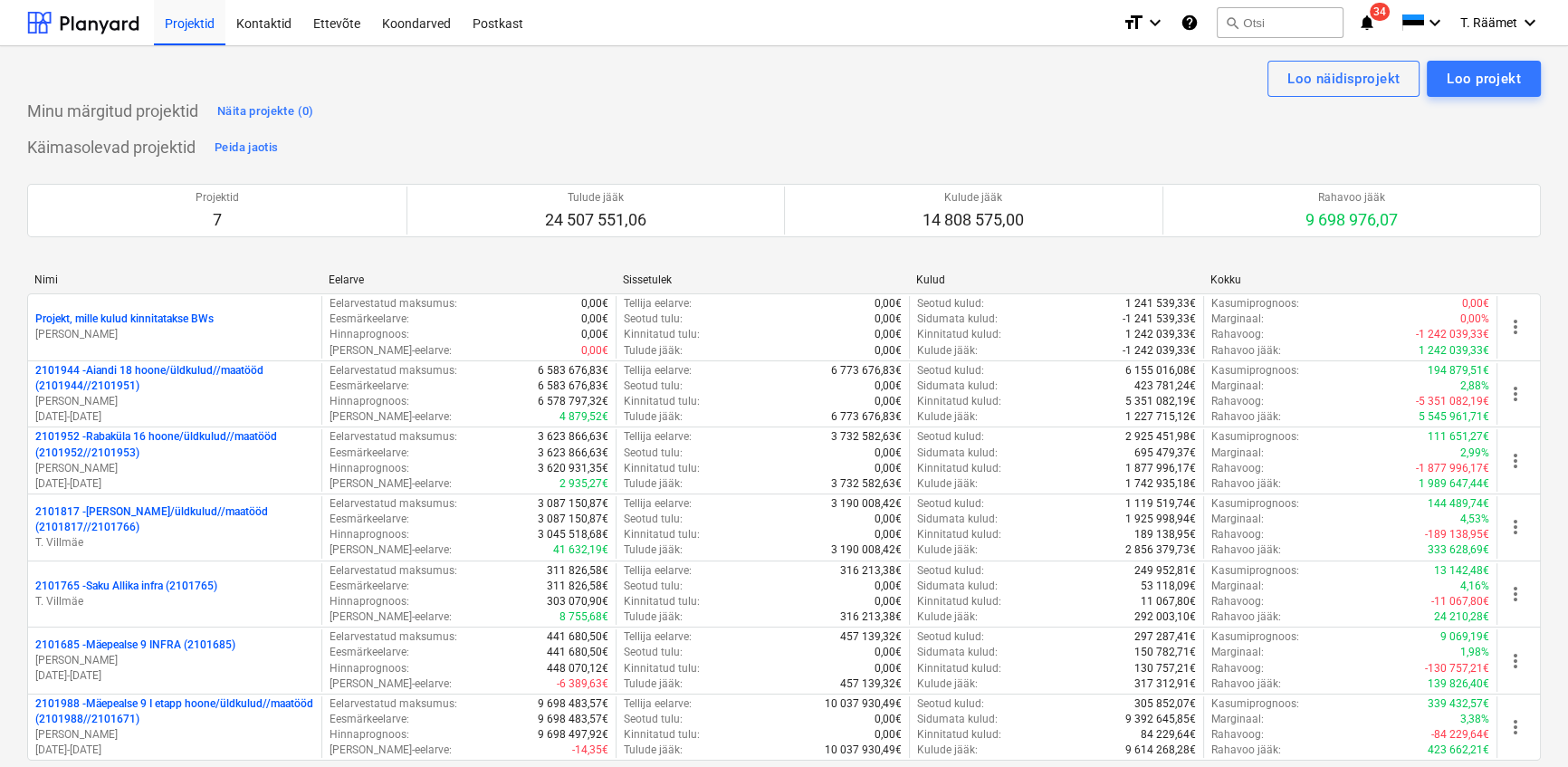
click at [132, 516] on p "2101817 - [PERSON_NAME]/üldkulud//maatööd (2101817//2101766)" at bounding box center [175, 520] width 279 height 31
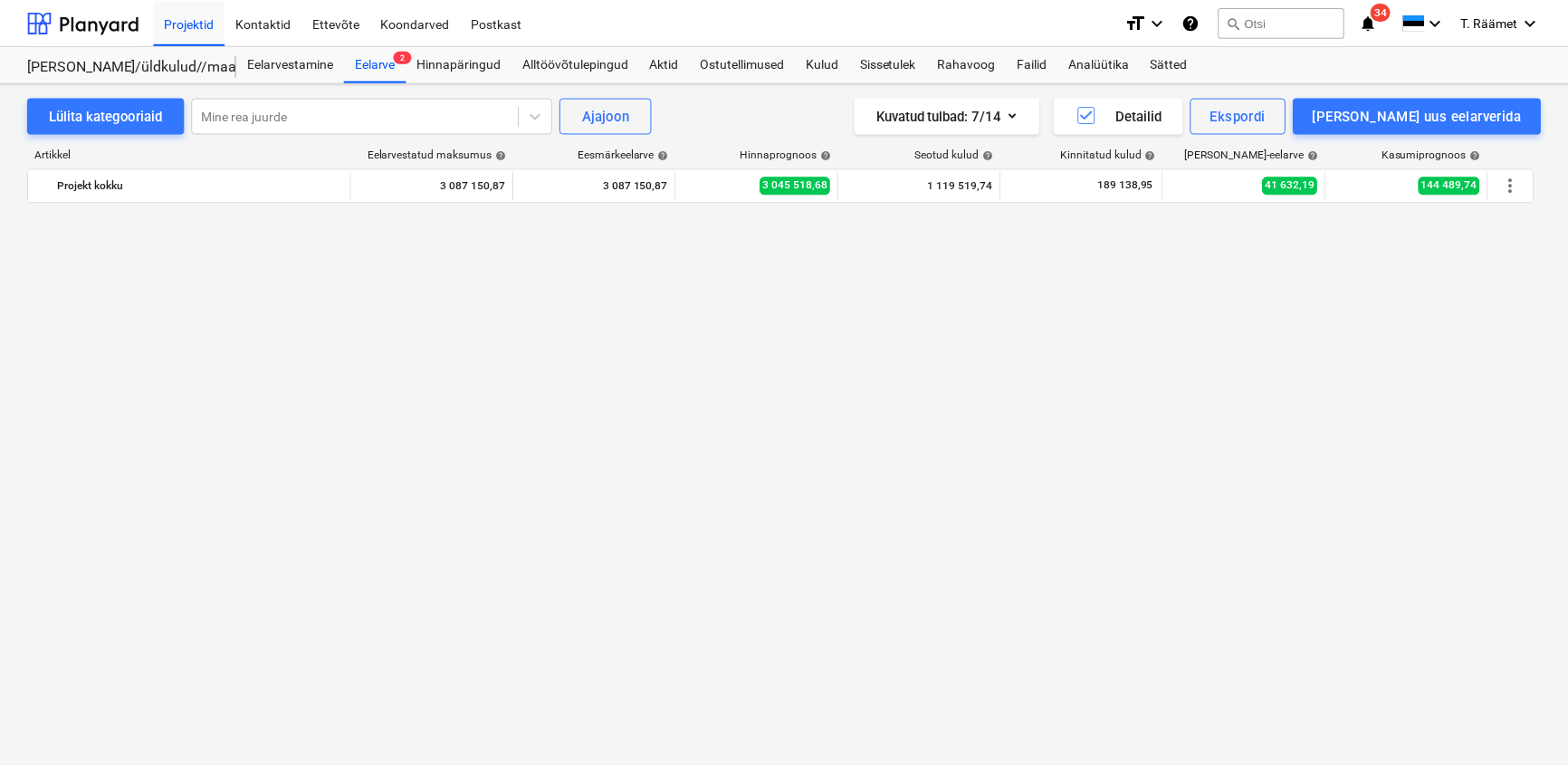
scroll to position [1661, 0]
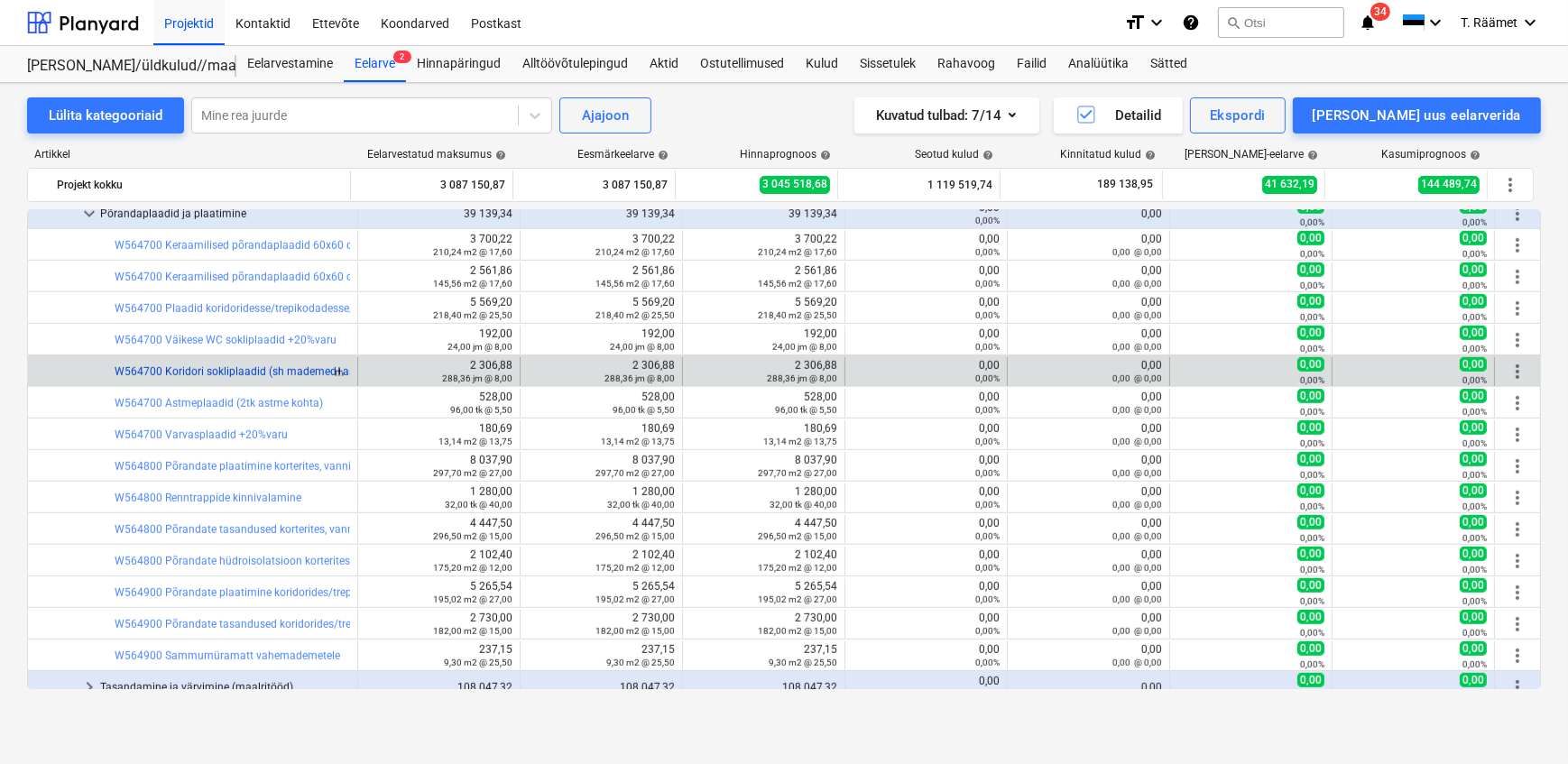
click at [246, 372] on link "W564700 Koridori sokliplaadid (sh mademed+astmed) +20%varu" at bounding box center [275, 371] width 320 height 12
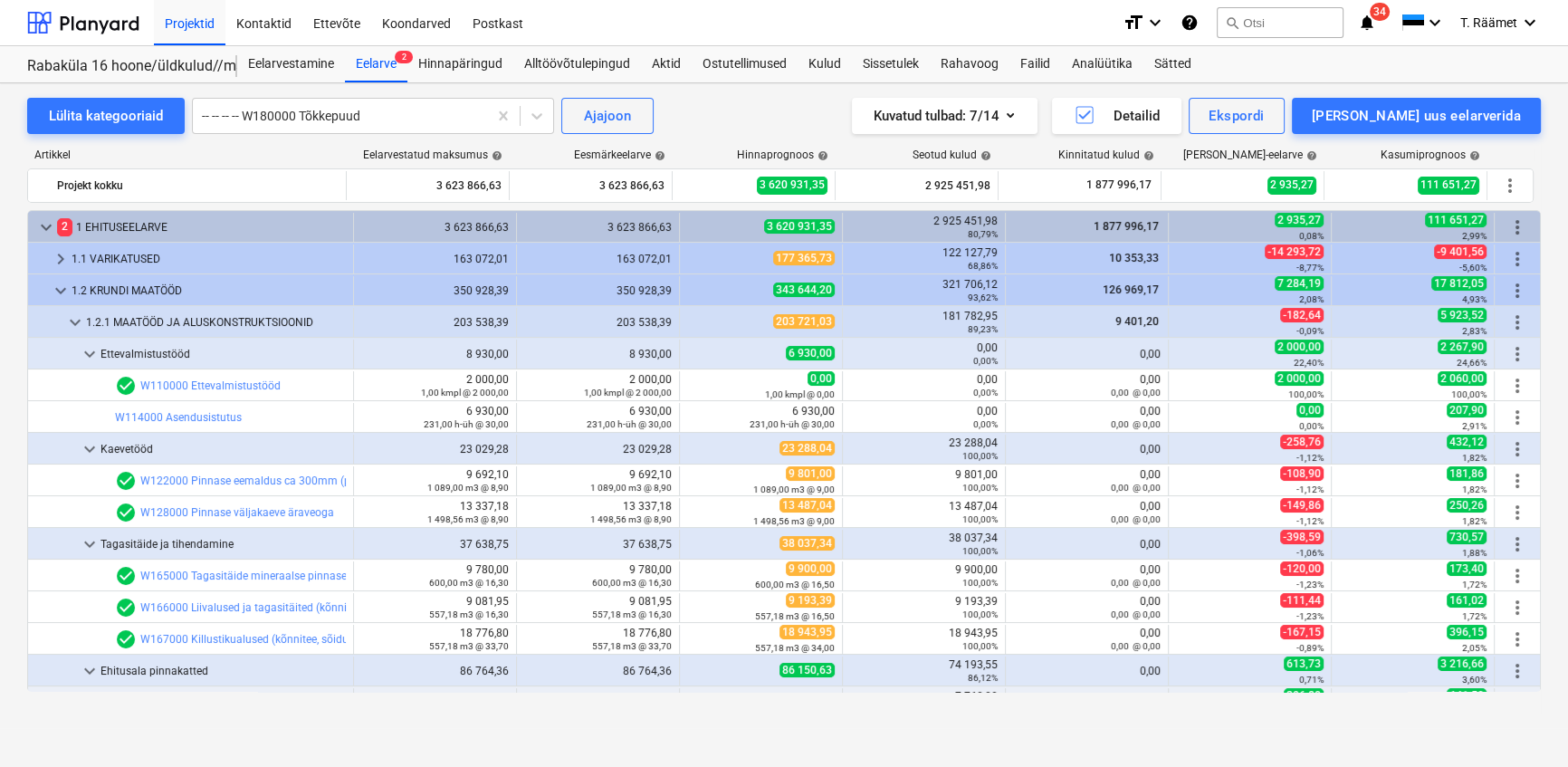
scroll to position [3533, 0]
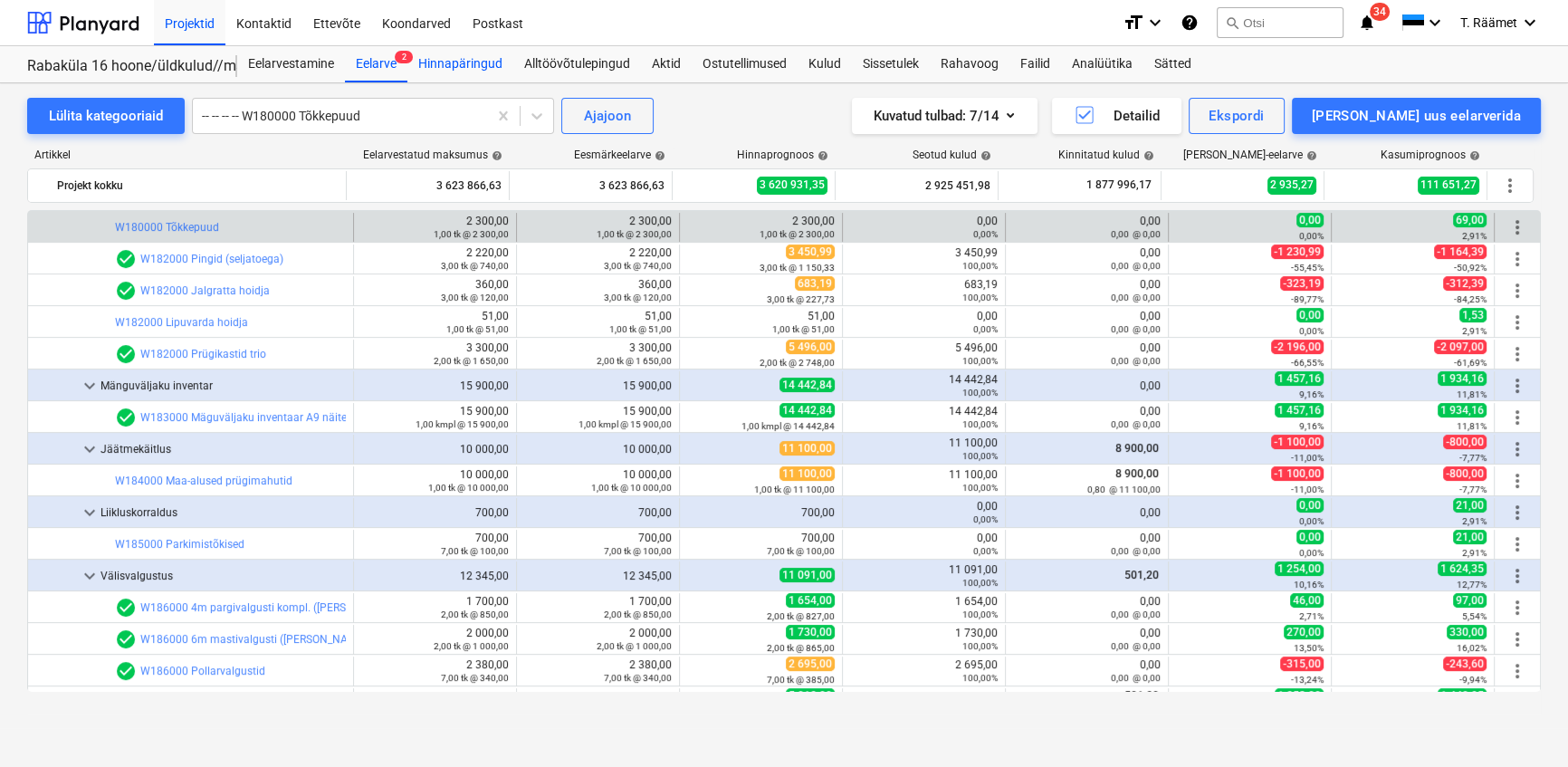
click at [448, 63] on div "Hinnapäringud" at bounding box center [460, 64] width 106 height 37
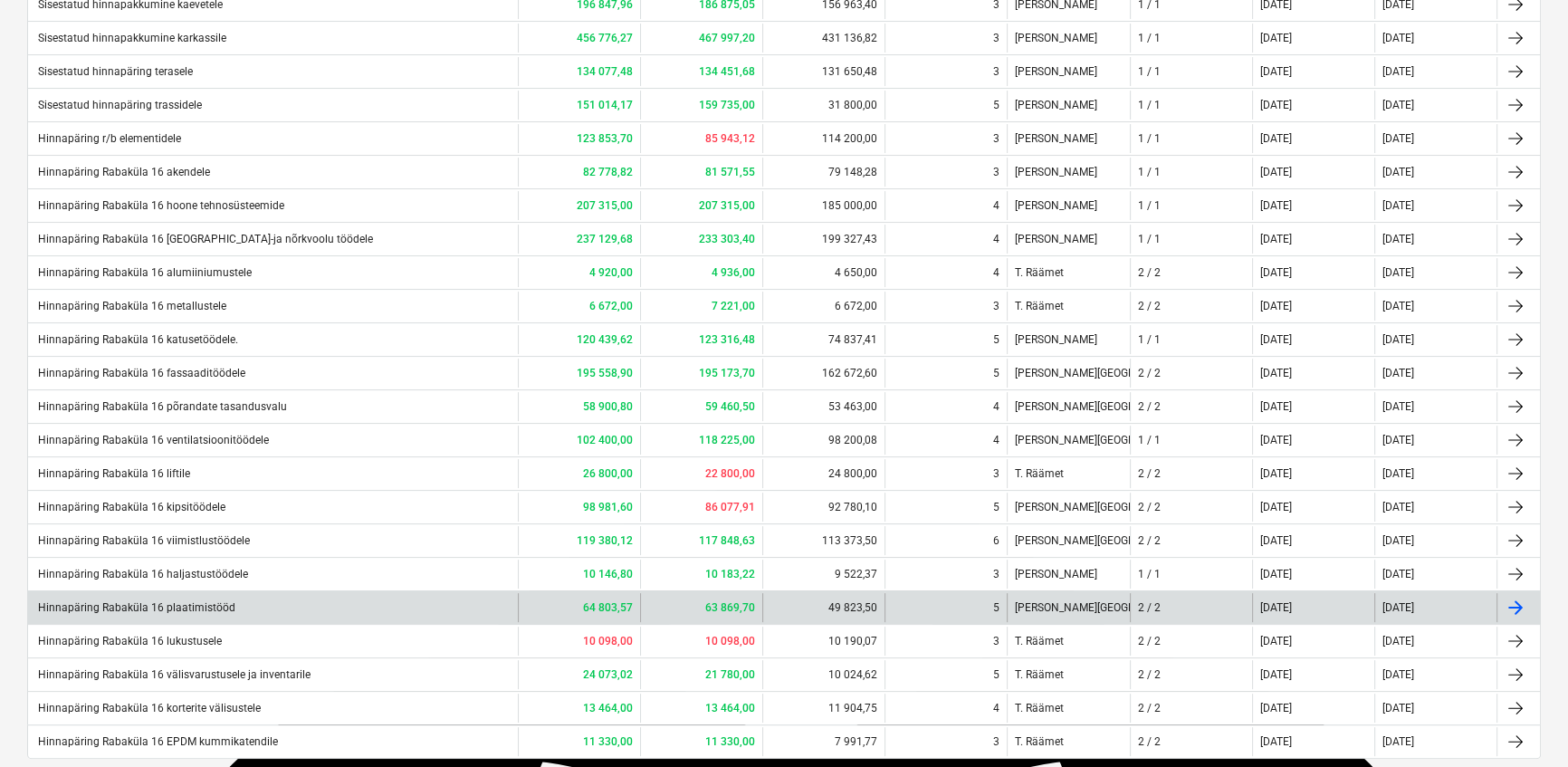
scroll to position [482, 0]
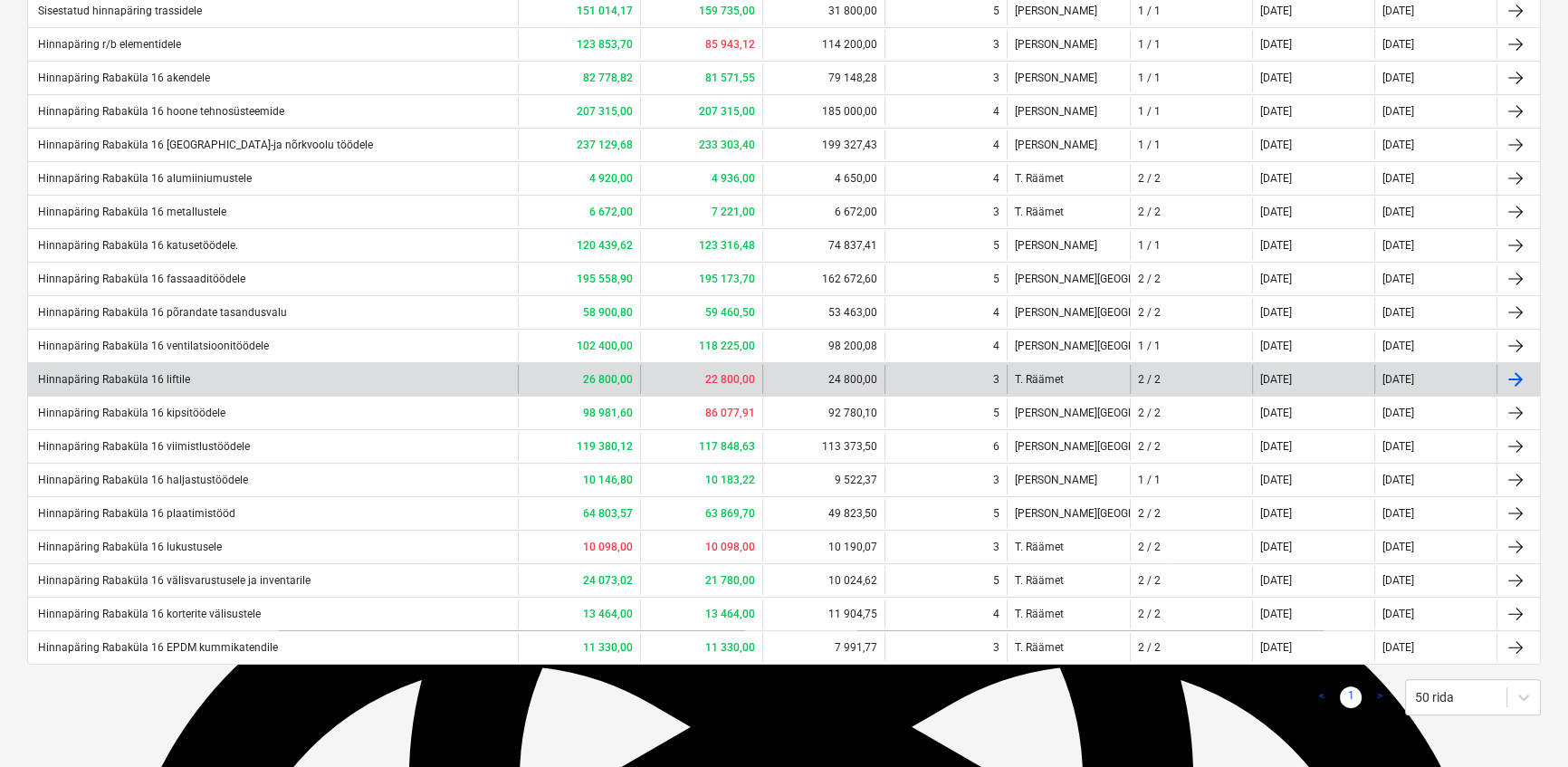
click at [178, 378] on div "Hinnapäring Rabaküla 16 liftile" at bounding box center [112, 379] width 155 height 12
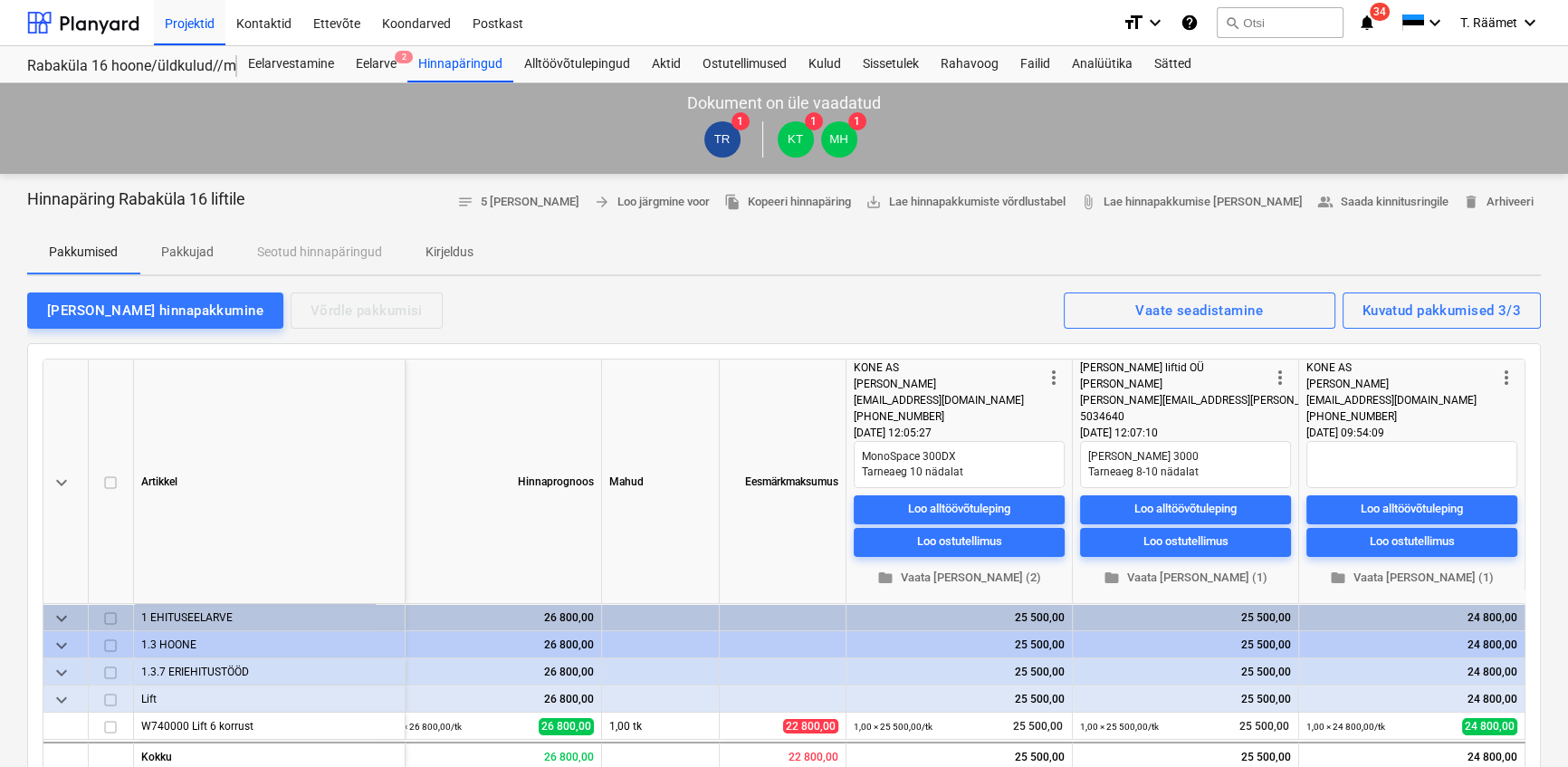
type textarea "x"
